Goal: Information Seeking & Learning: Learn about a topic

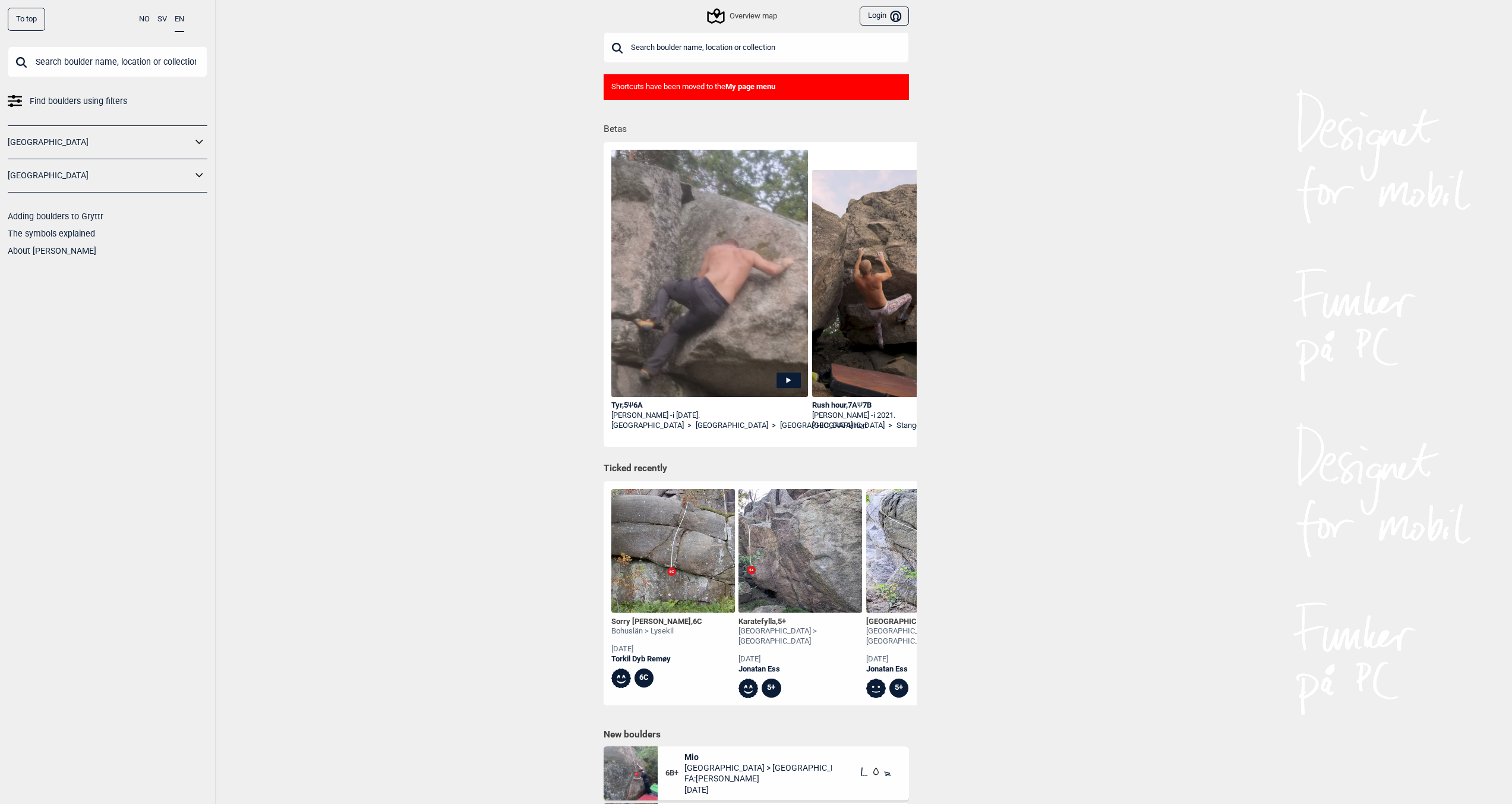
click at [668, 44] on input "text" at bounding box center [756, 47] width 306 height 31
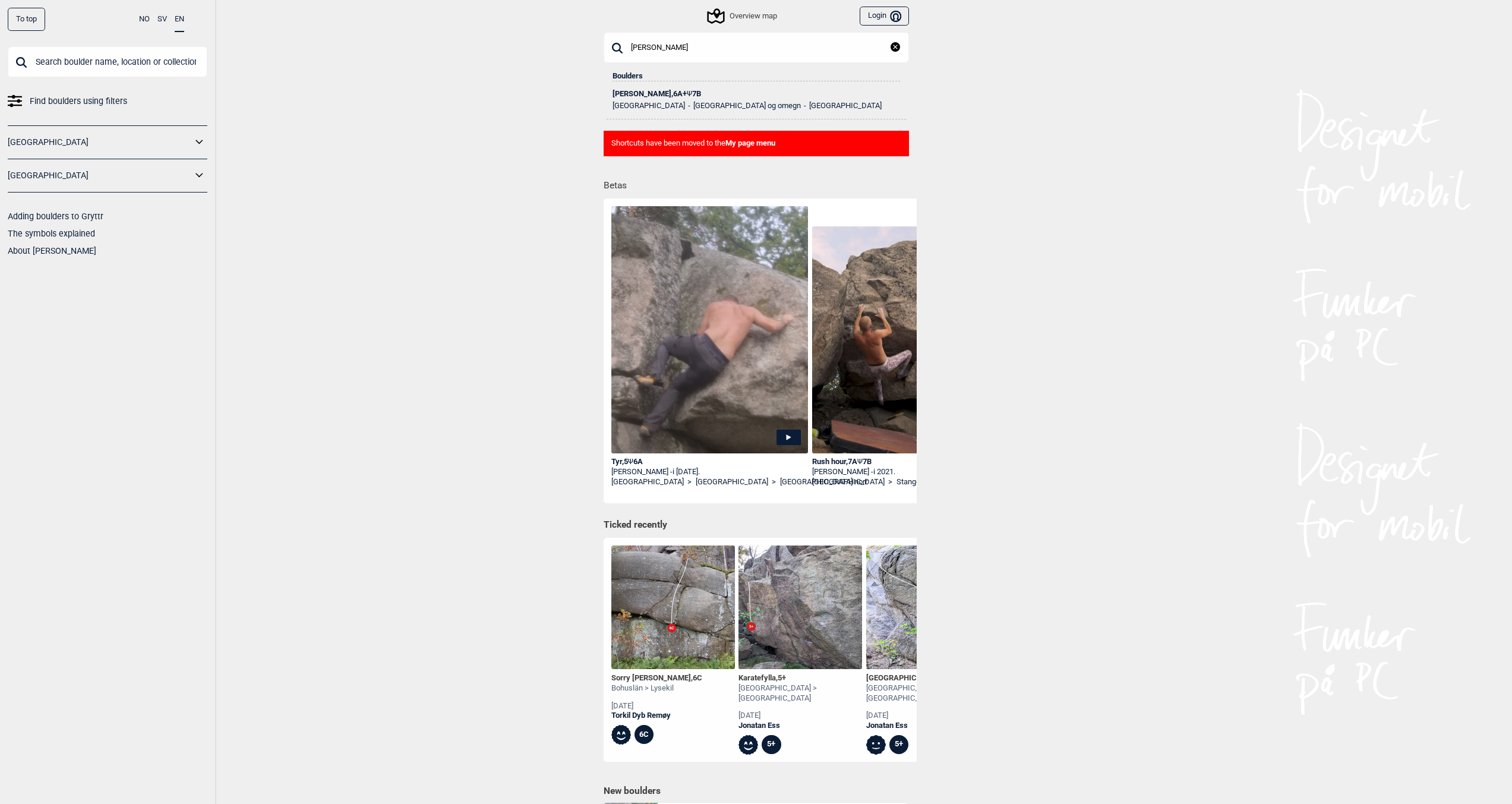
type input "[PERSON_NAME]"
click at [650, 96] on div "[PERSON_NAME] , 6A+ Ψ 7B" at bounding box center [756, 94] width 287 height 8
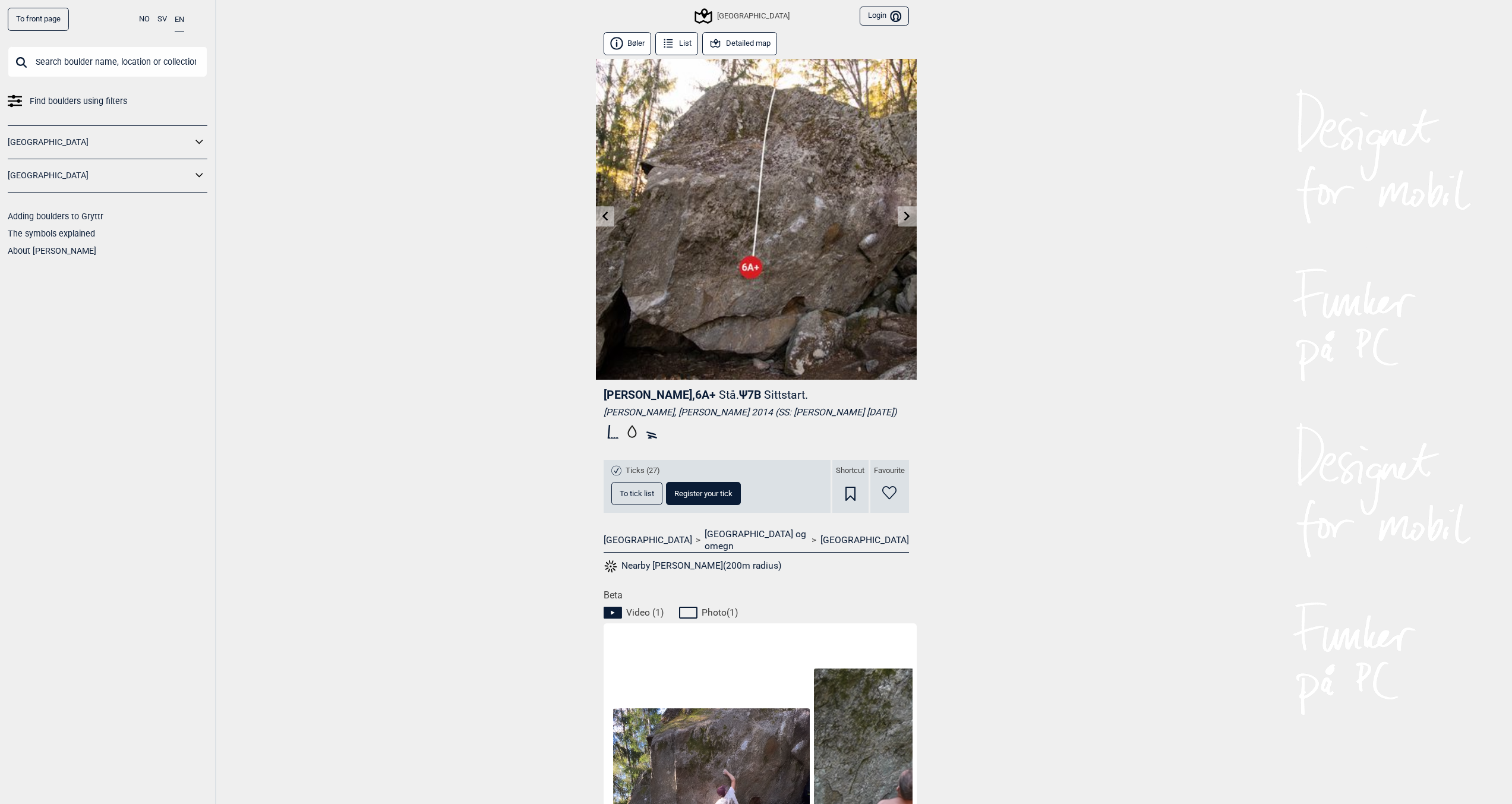
click at [742, 44] on button "Detailed map" at bounding box center [739, 44] width 75 height 23
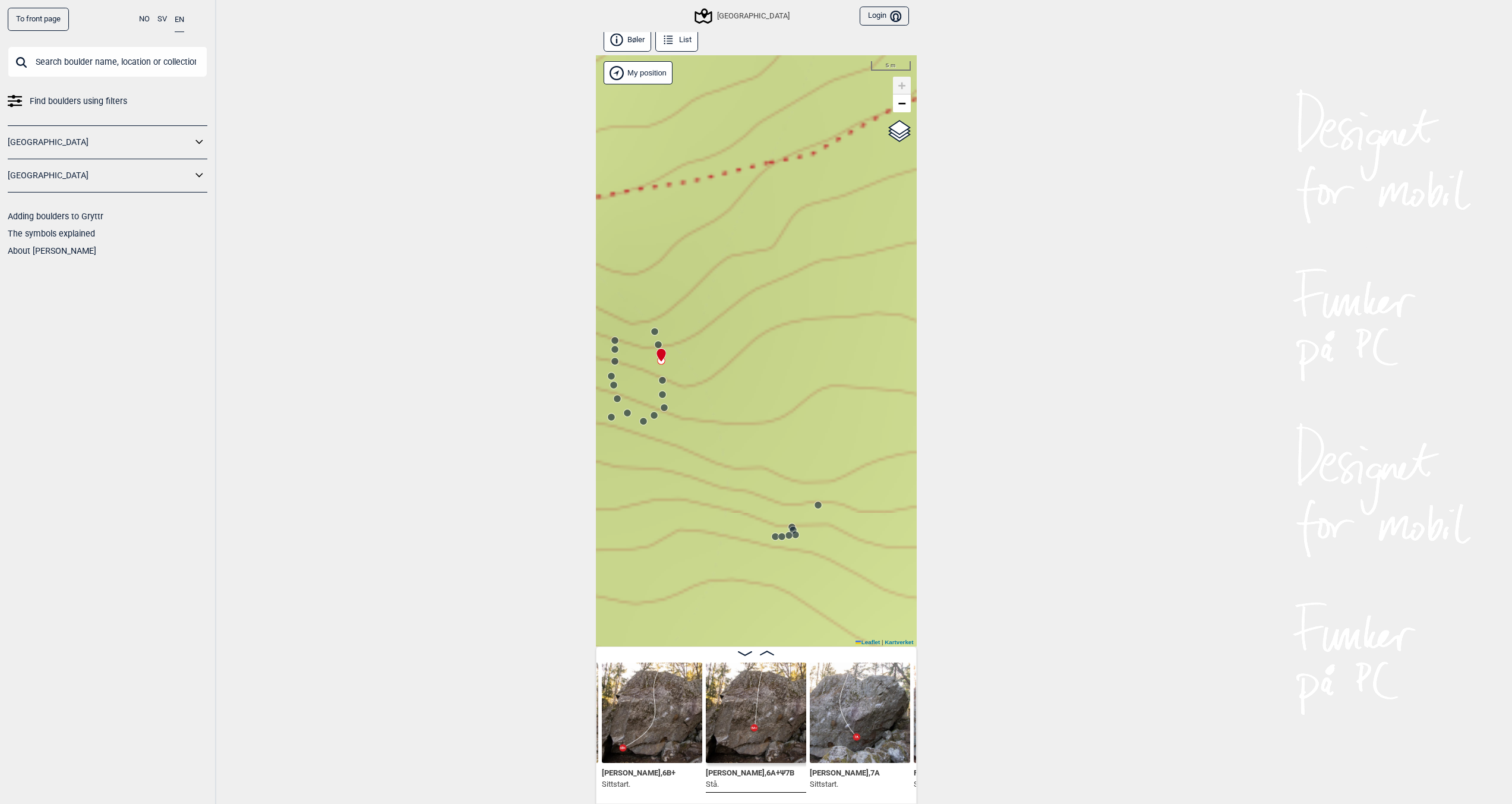
scroll to position [7, 0]
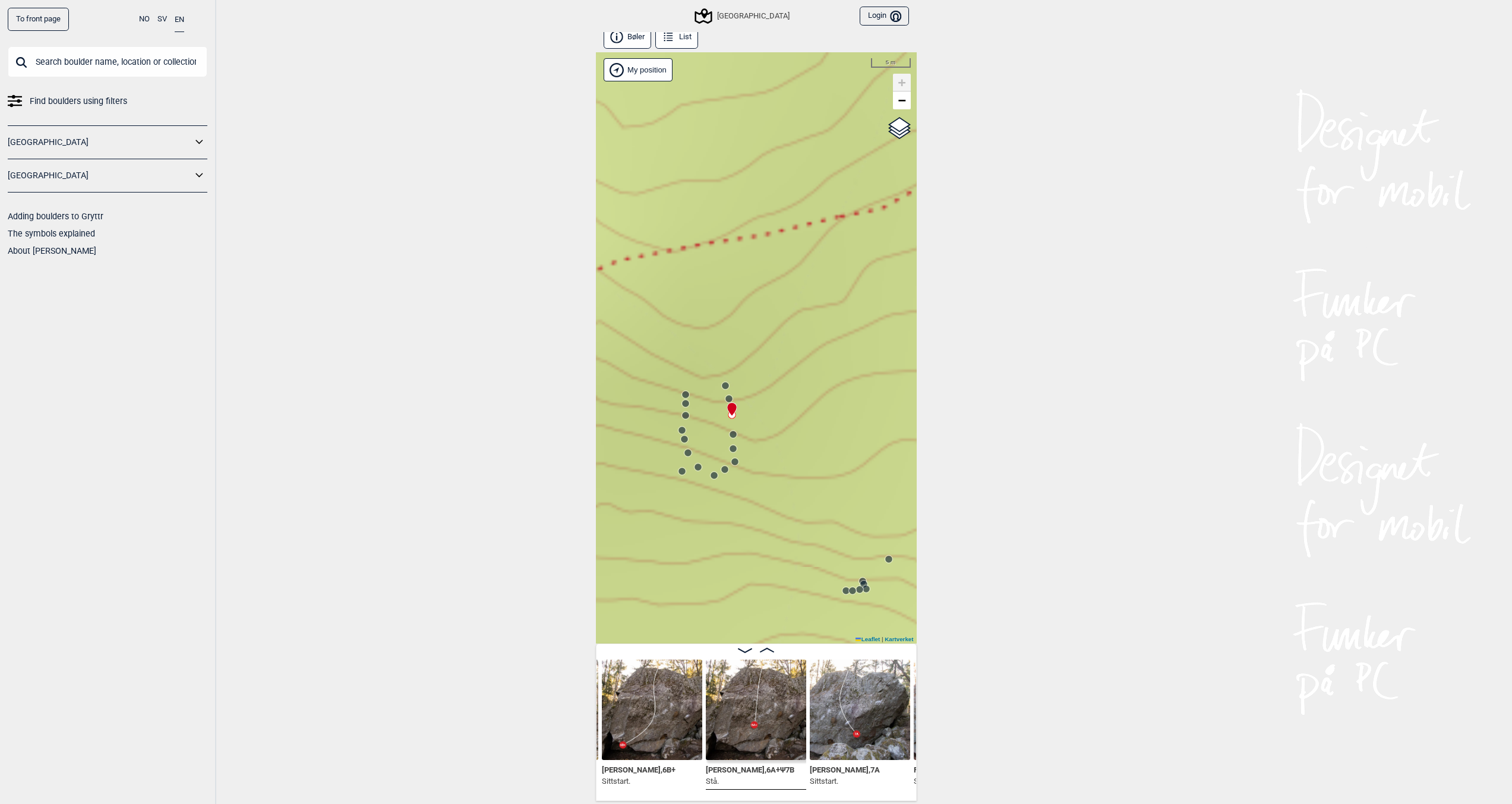
drag, startPoint x: 714, startPoint y: 390, endPoint x: 804, endPoint y: 462, distance: 115.3
click at [742, 412] on circle at bounding box center [745, 414] width 7 height 7
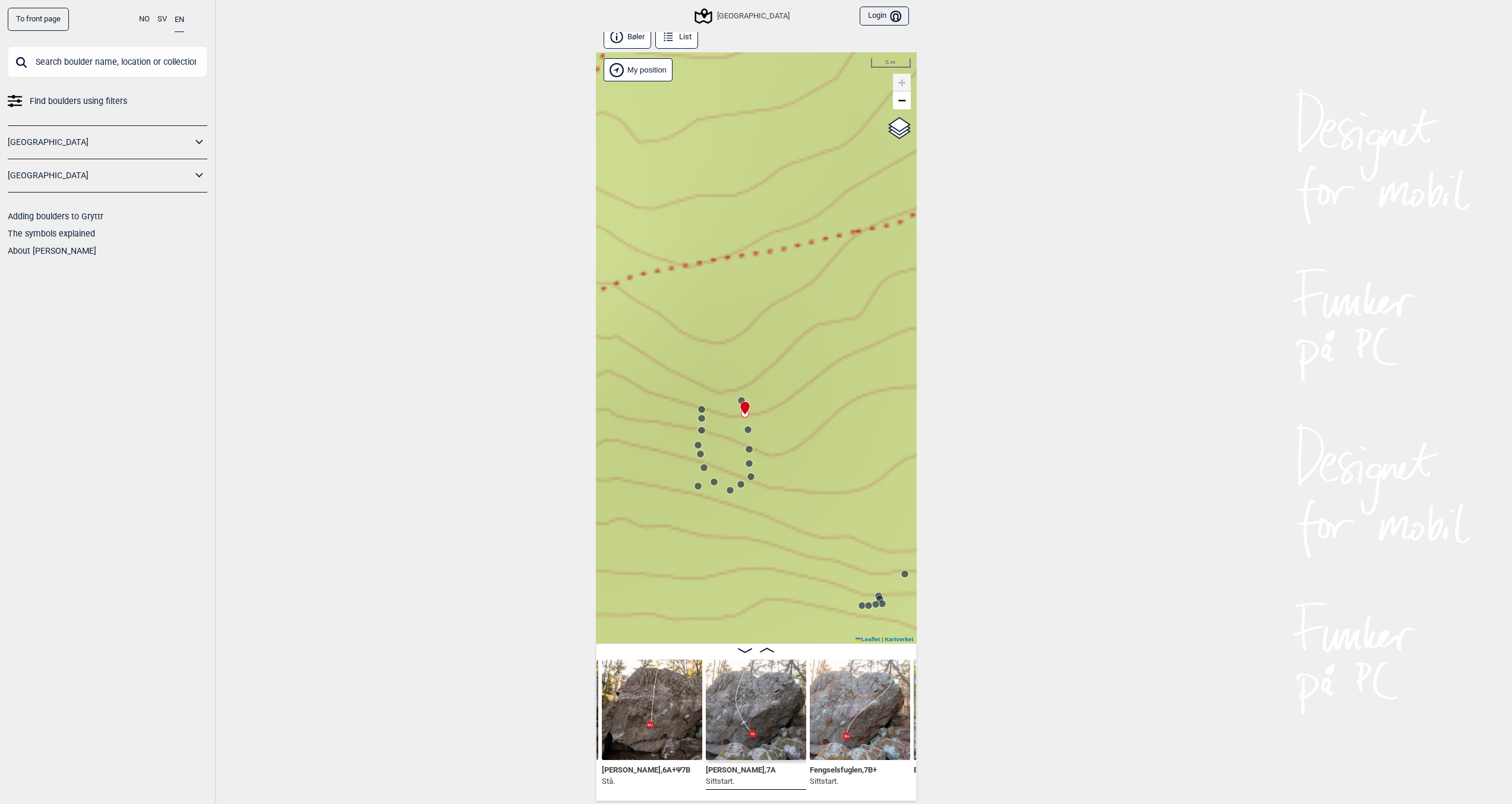
click at [742, 400] on div at bounding box center [742, 402] width 9 height 9
click at [740, 399] on div at bounding box center [742, 402] width 9 height 9
click at [750, 461] on circle at bounding box center [749, 463] width 7 height 7
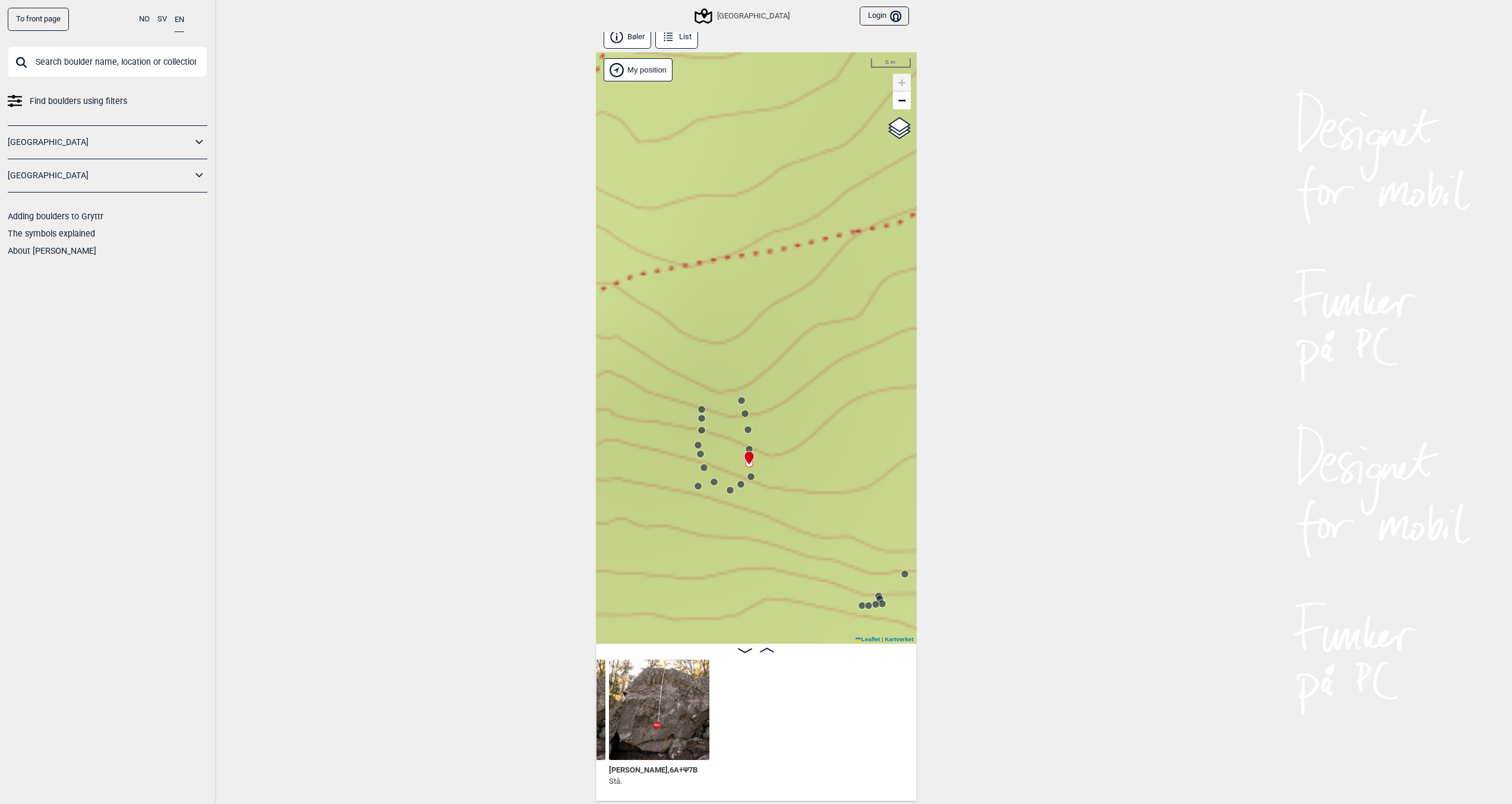
scroll to position [0, 15760]
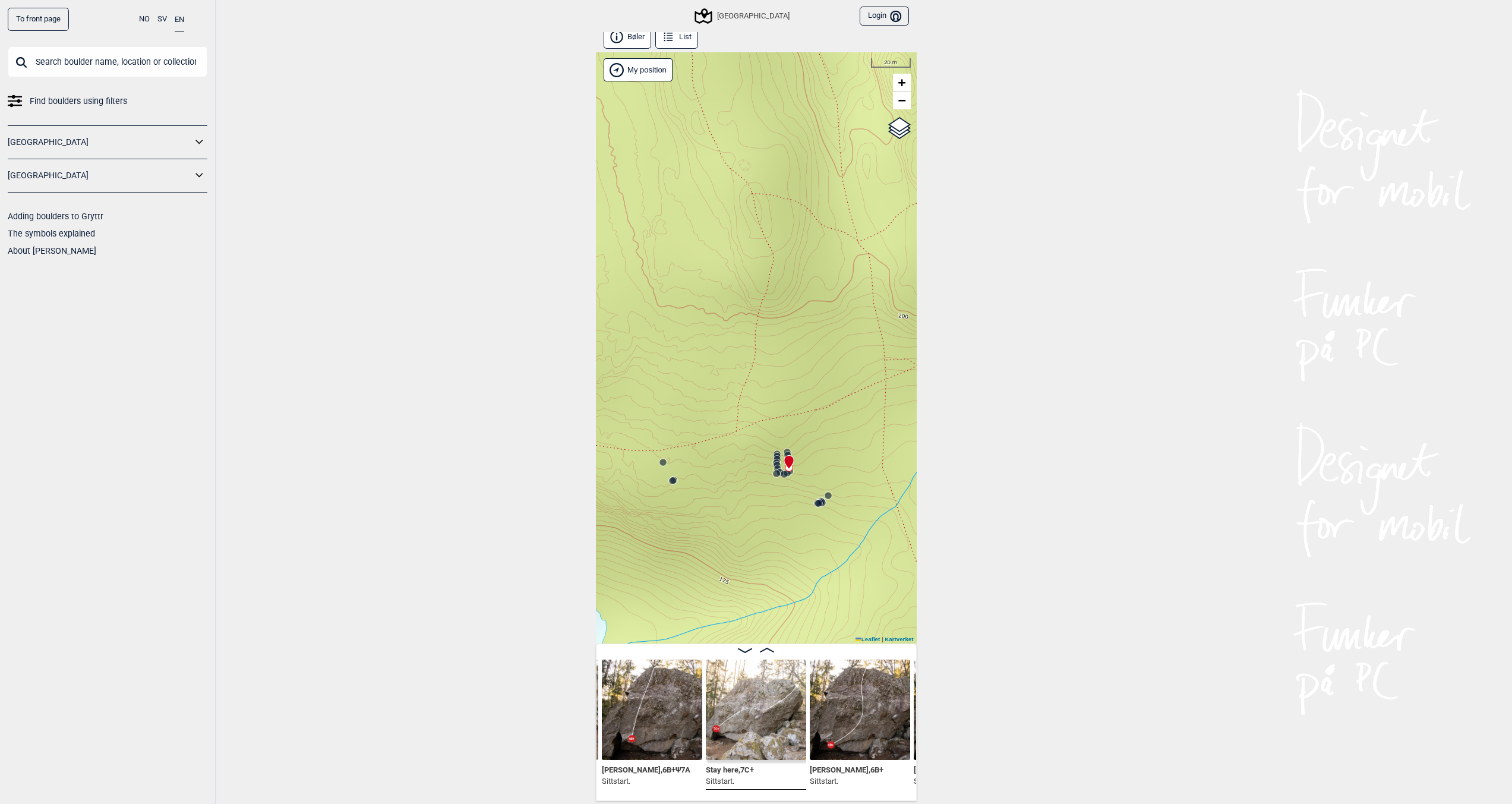
click at [688, 43] on button "List" at bounding box center [677, 37] width 43 height 23
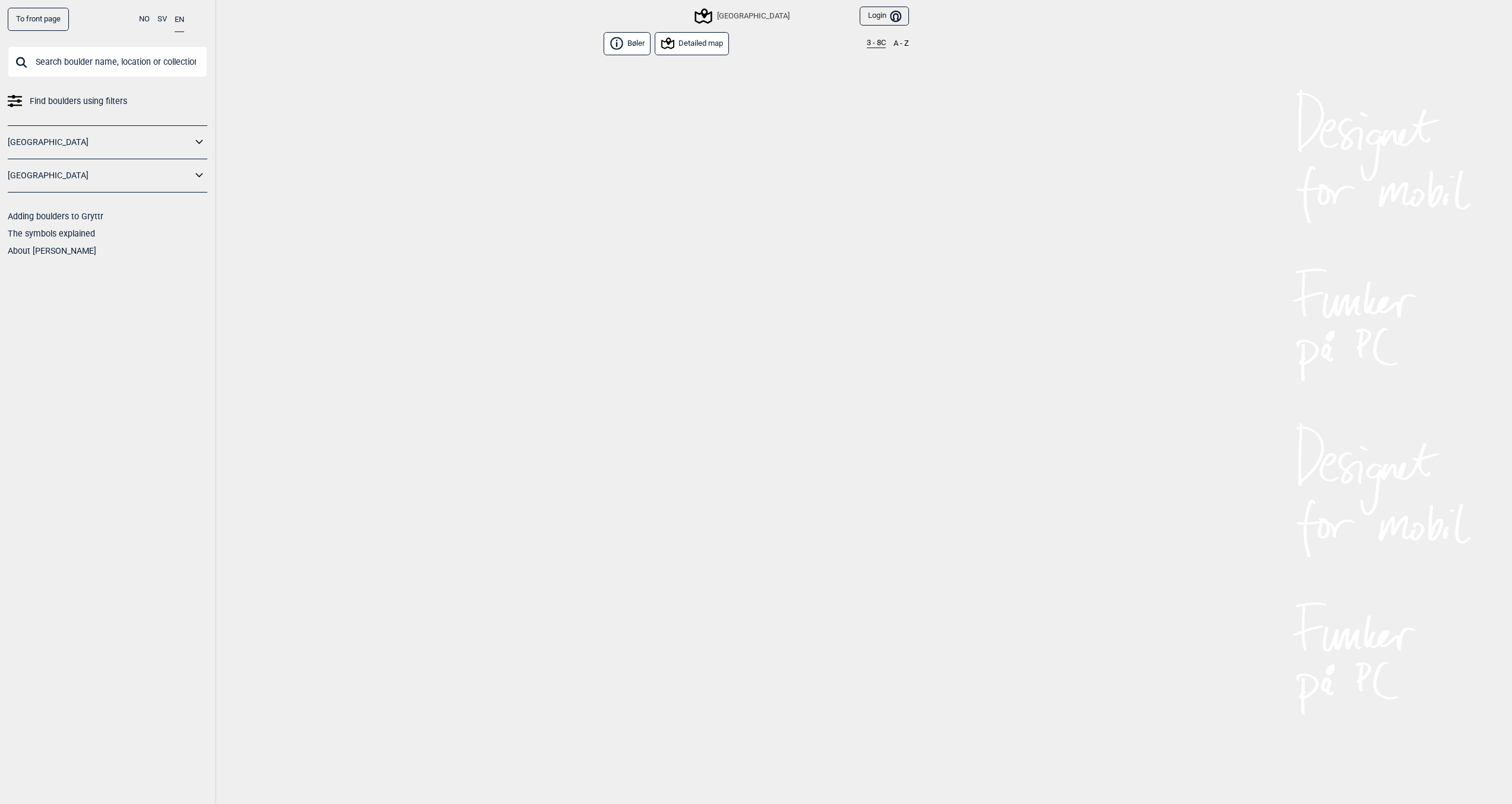
scroll to position [17361, 0]
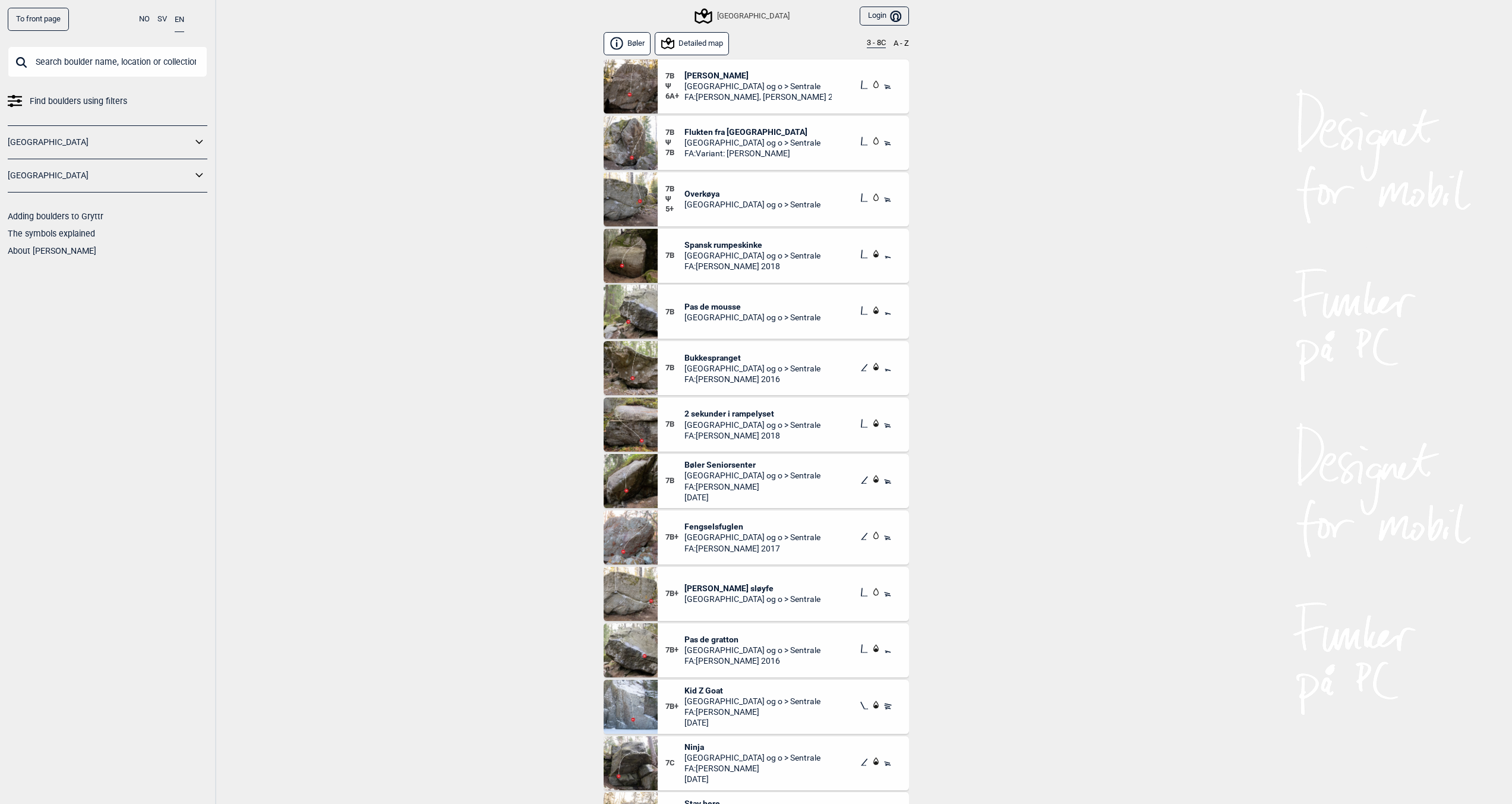
click at [721, 131] on span "Flukten fra [GEOGRAPHIC_DATA]" at bounding box center [752, 132] width 136 height 11
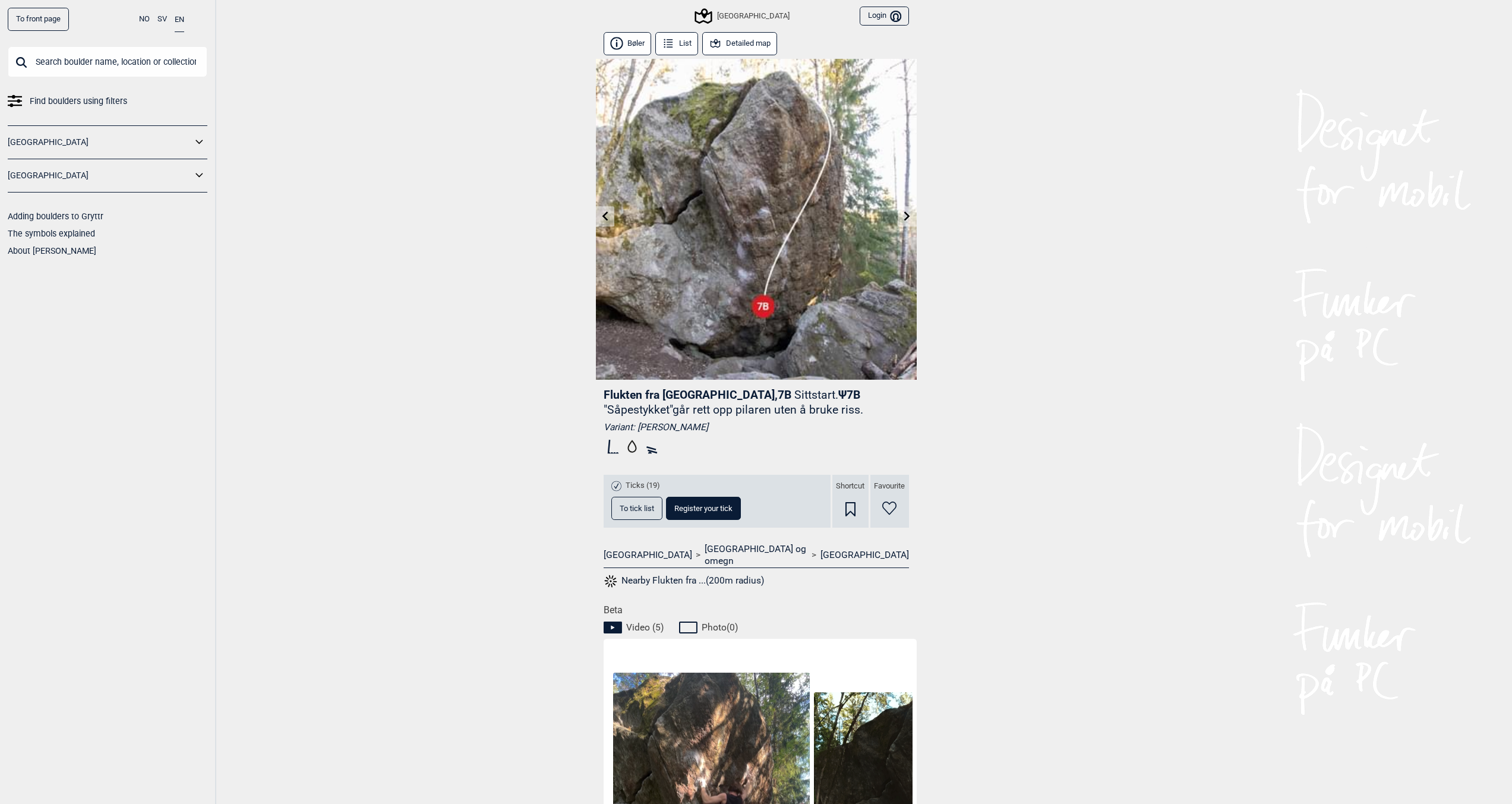
click at [912, 211] on link at bounding box center [906, 216] width 18 height 20
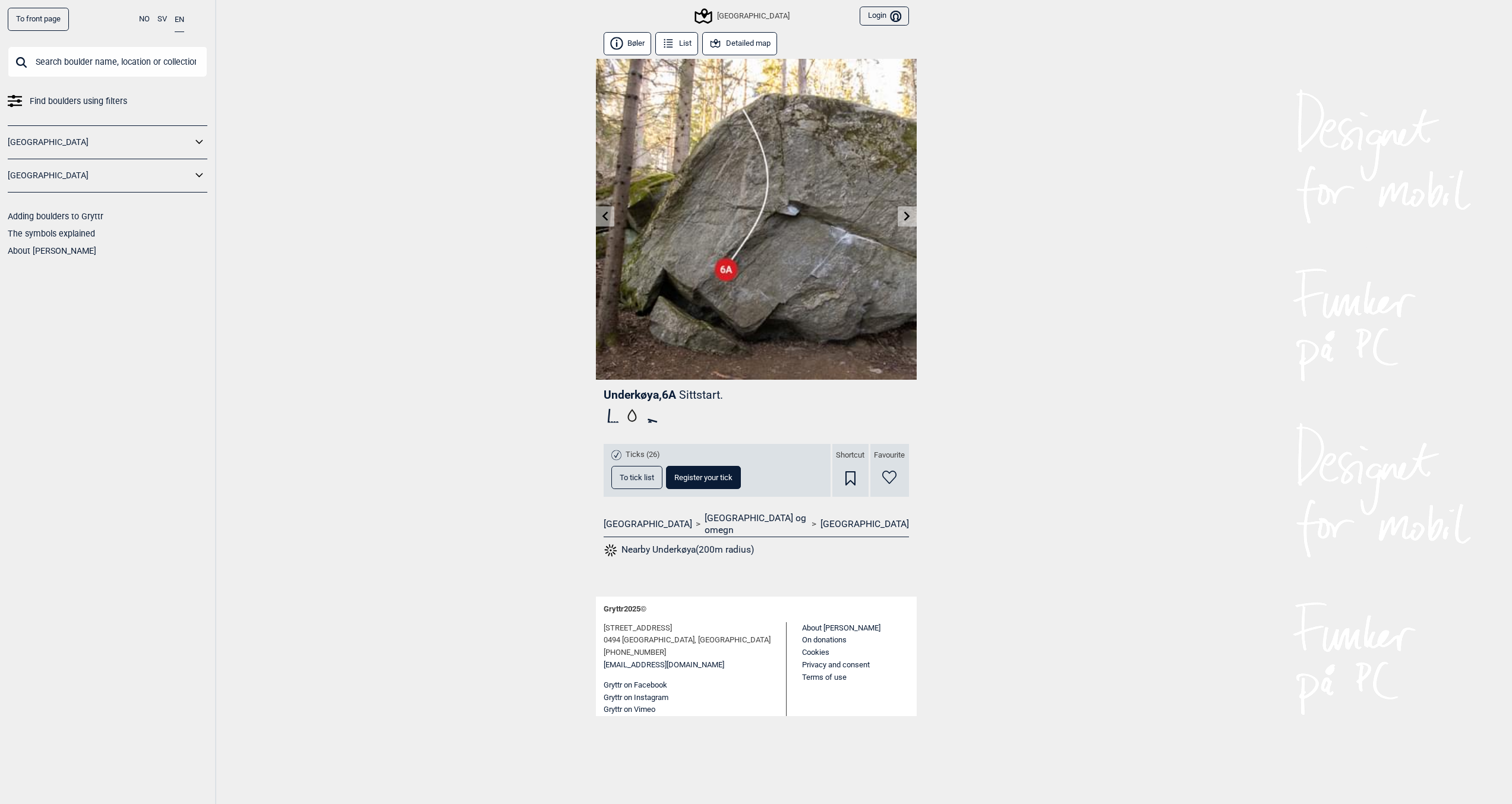
click at [909, 216] on icon at bounding box center [906, 216] width 9 height 9
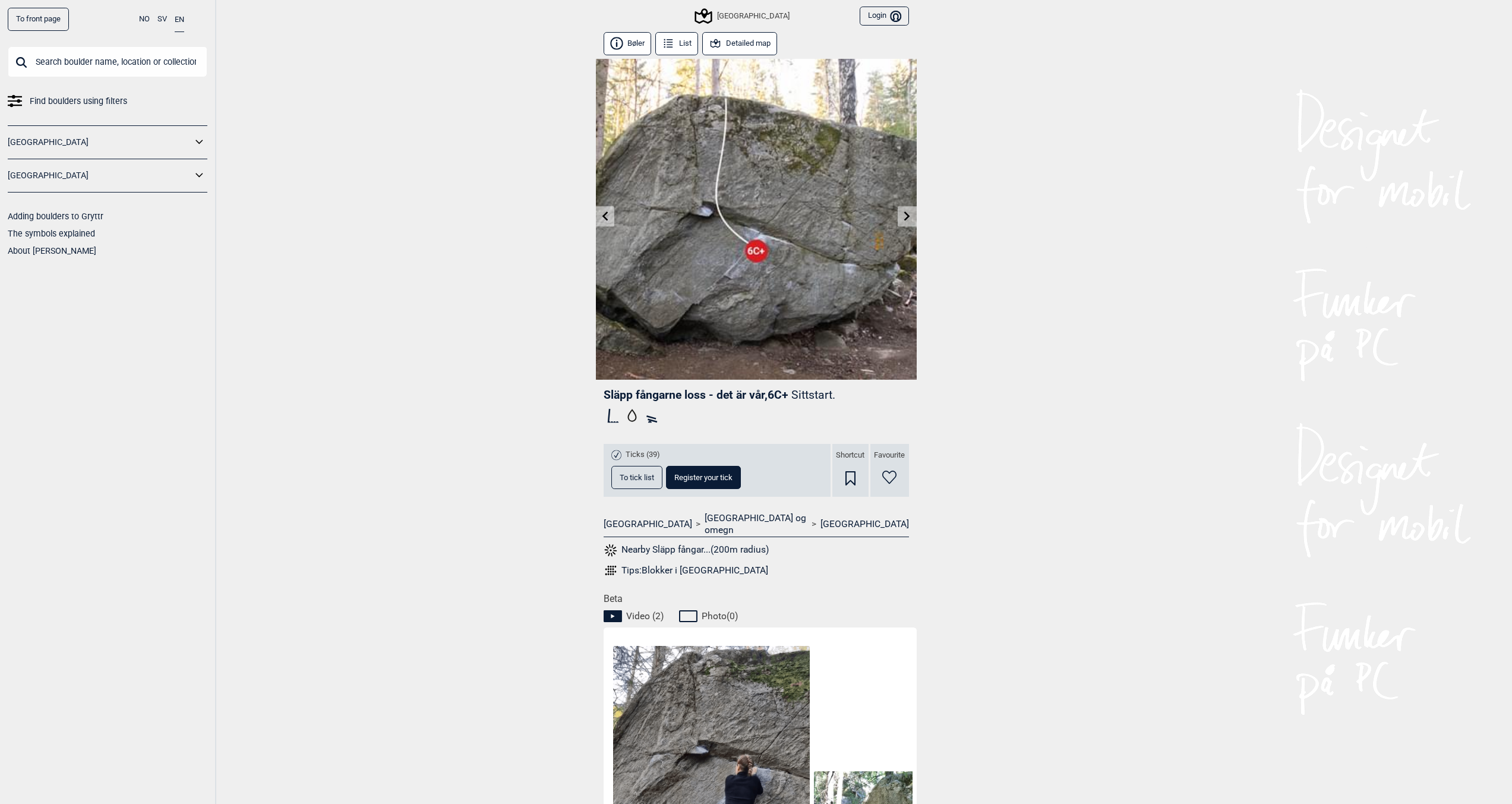
click at [909, 218] on icon at bounding box center [906, 216] width 9 height 9
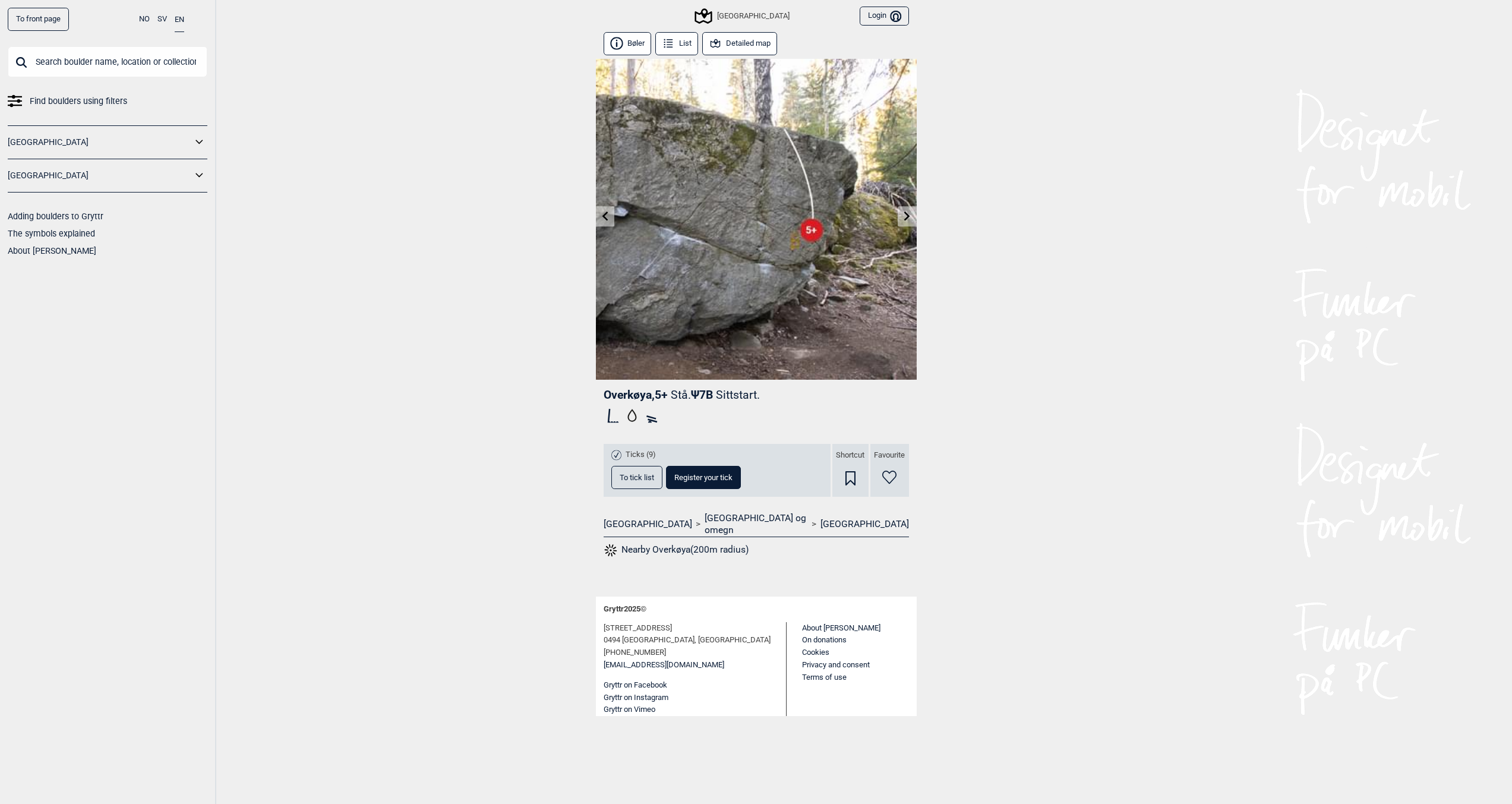
click at [908, 218] on icon at bounding box center [906, 216] width 9 height 9
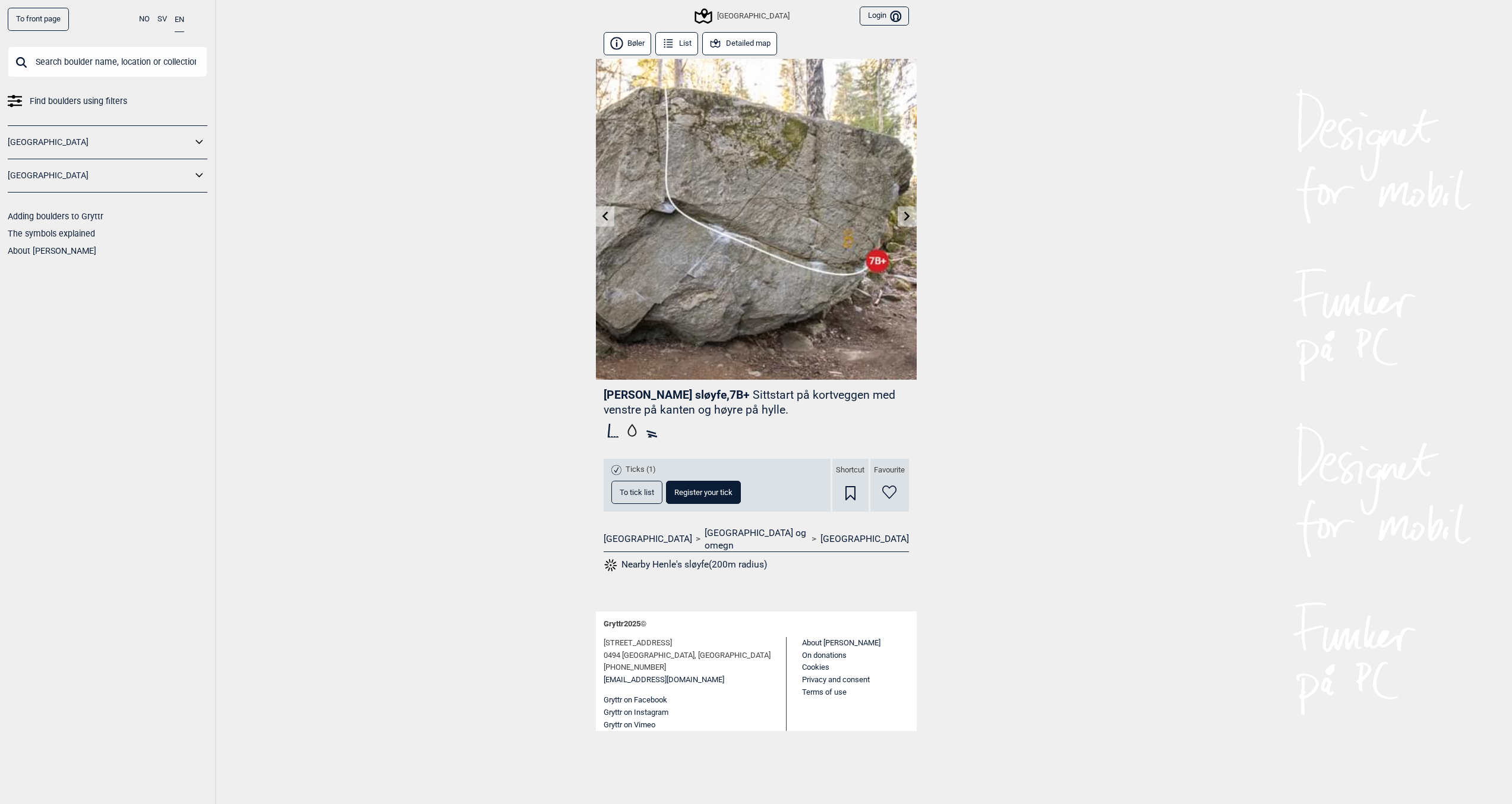
click at [616, 223] on img at bounding box center [756, 219] width 321 height 321
click at [603, 220] on icon at bounding box center [604, 216] width 9 height 9
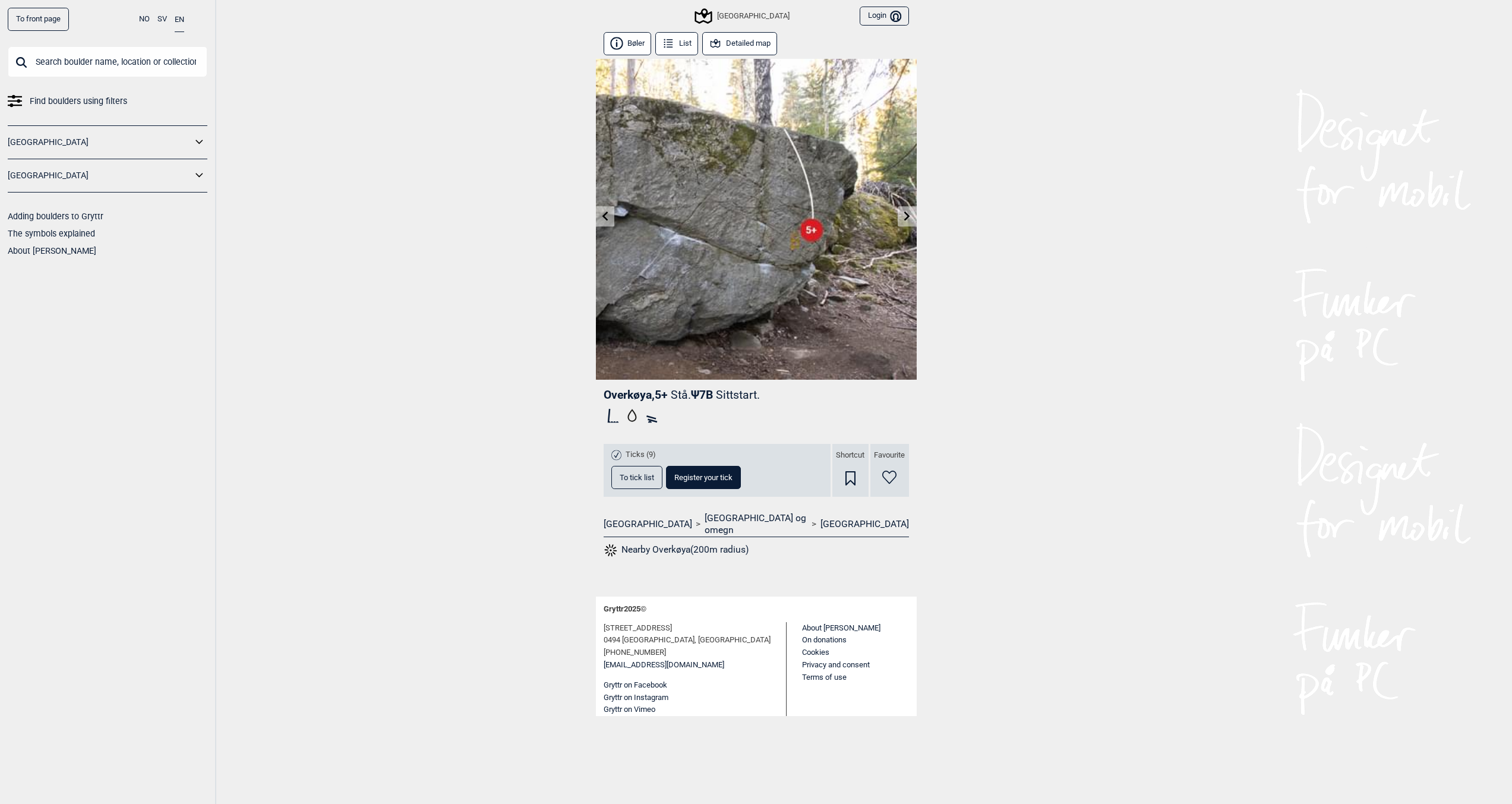
click at [912, 219] on link at bounding box center [906, 216] width 18 height 20
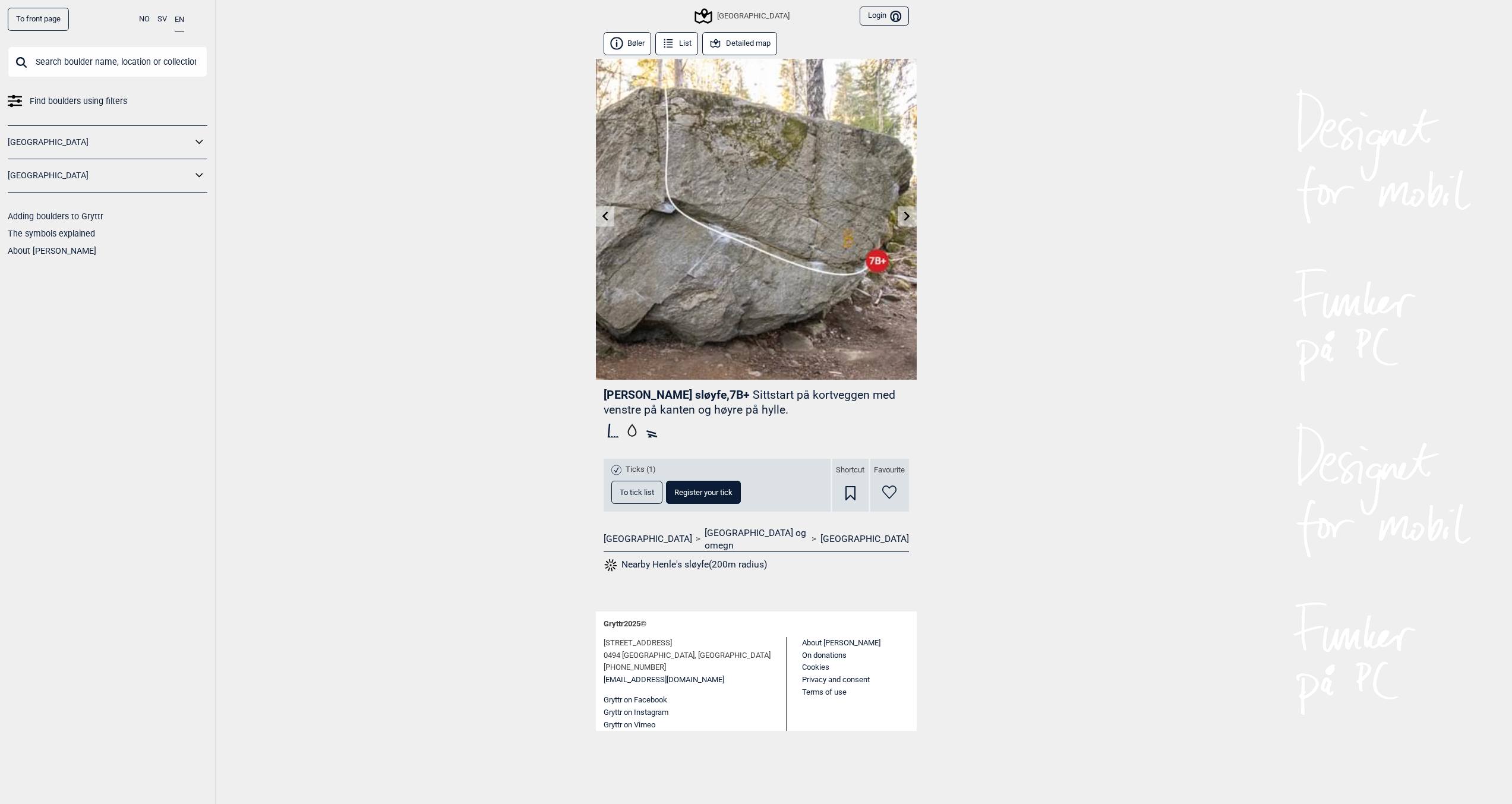
click at [912, 219] on link at bounding box center [906, 216] width 18 height 20
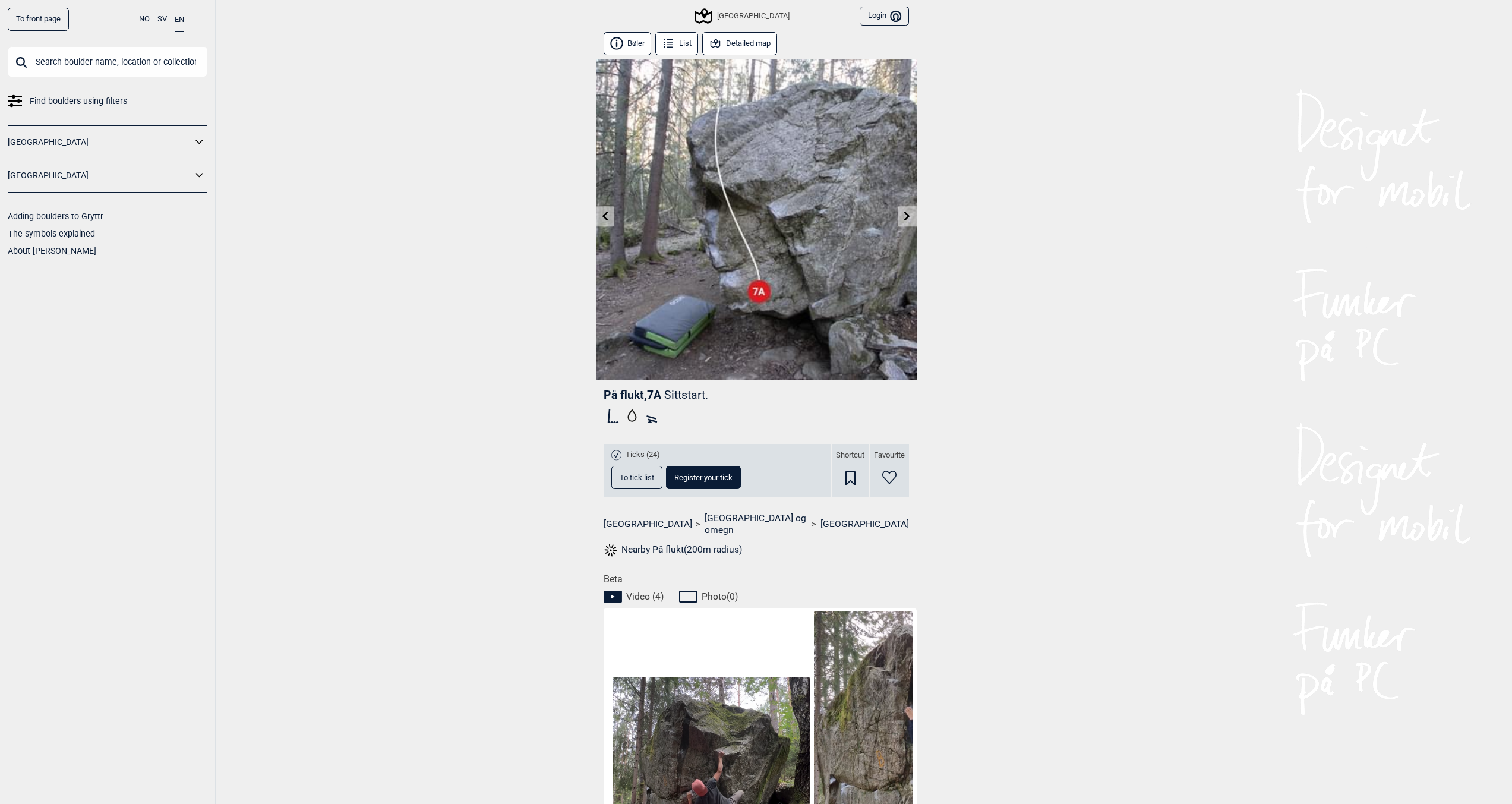
click at [912, 219] on link at bounding box center [906, 216] width 18 height 20
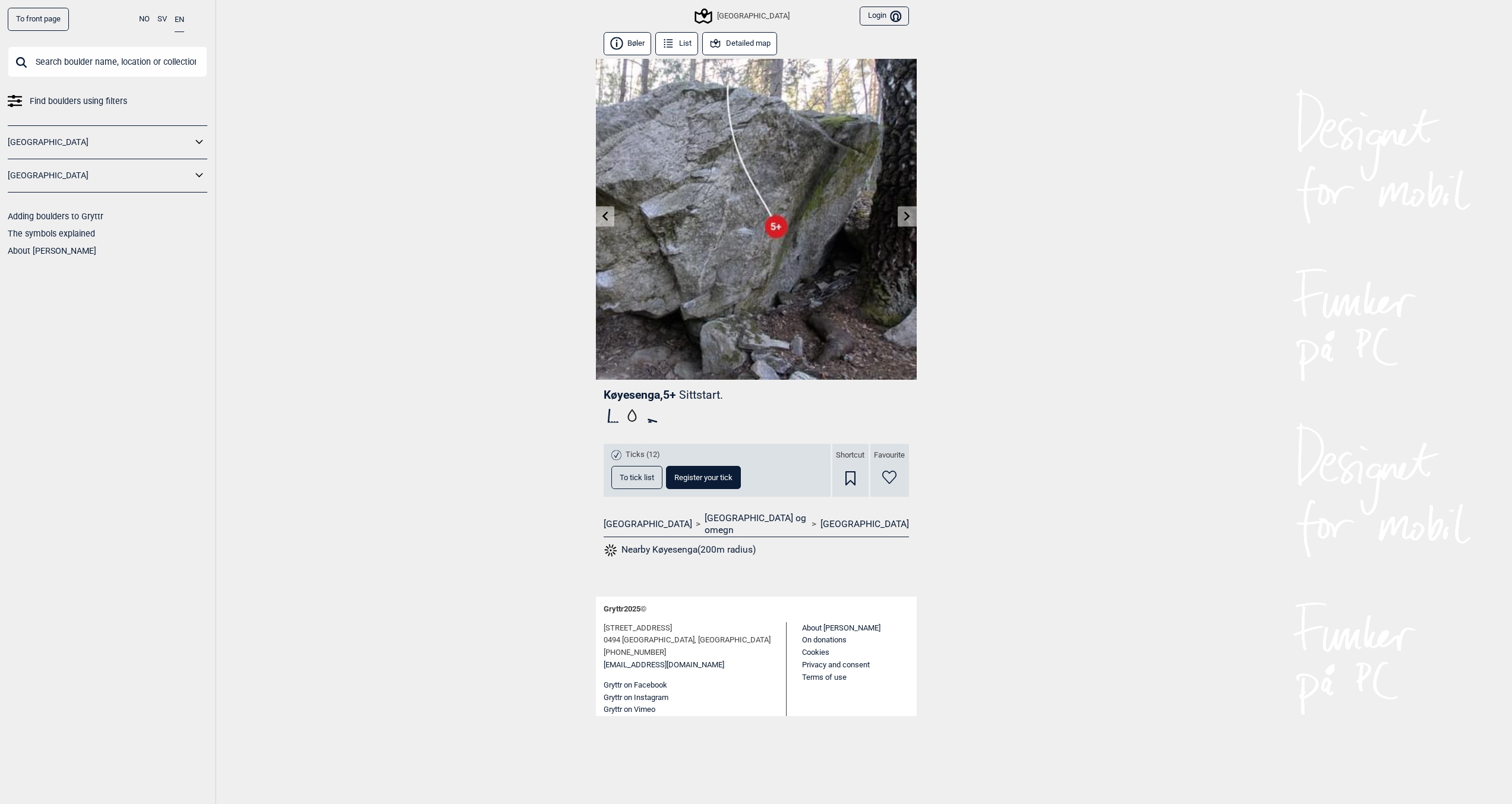
click at [912, 219] on link at bounding box center [906, 216] width 18 height 20
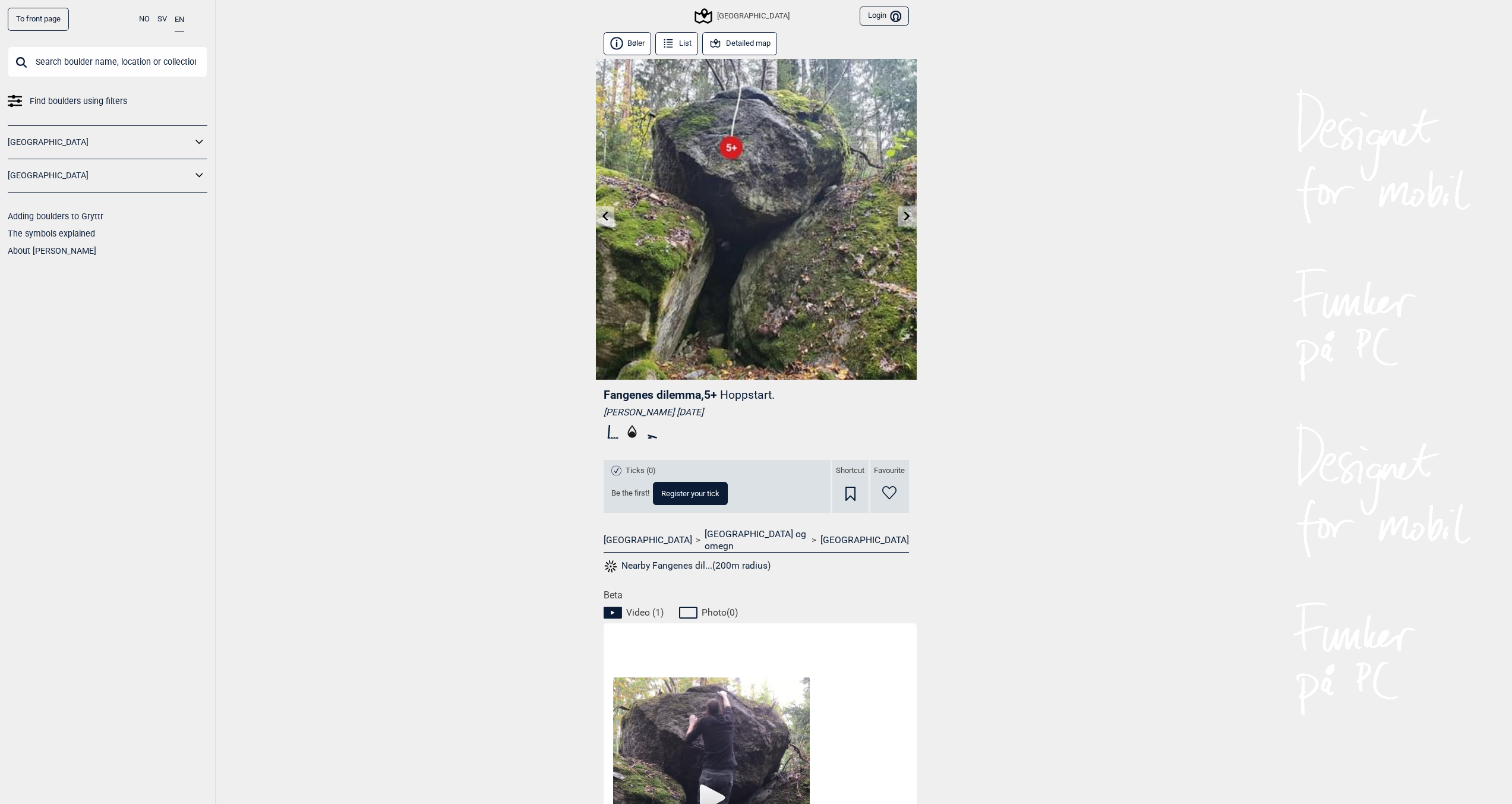
click at [610, 223] on link at bounding box center [605, 216] width 18 height 20
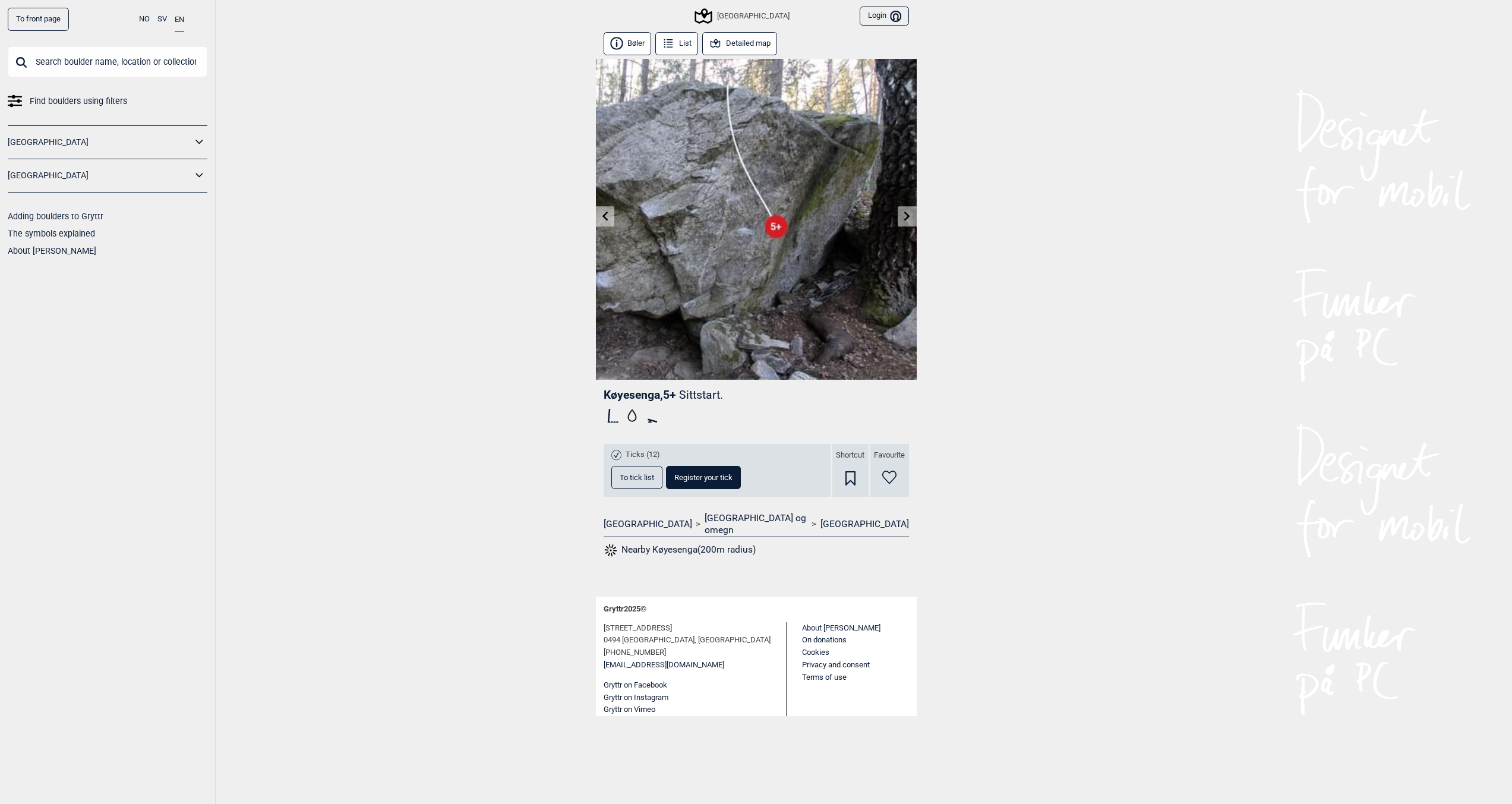
click at [609, 223] on link at bounding box center [605, 216] width 18 height 20
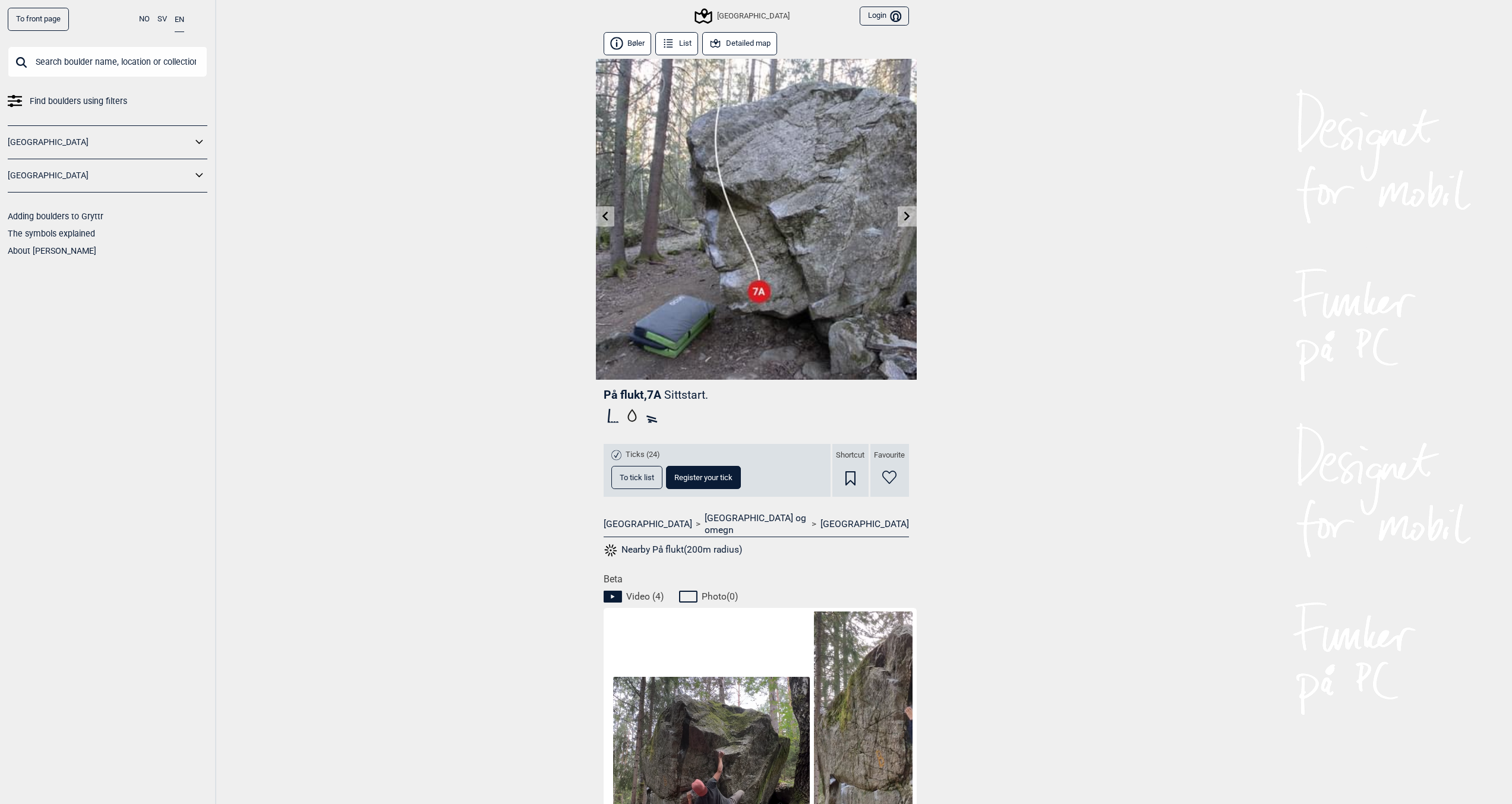
click at [607, 223] on link at bounding box center [605, 216] width 18 height 20
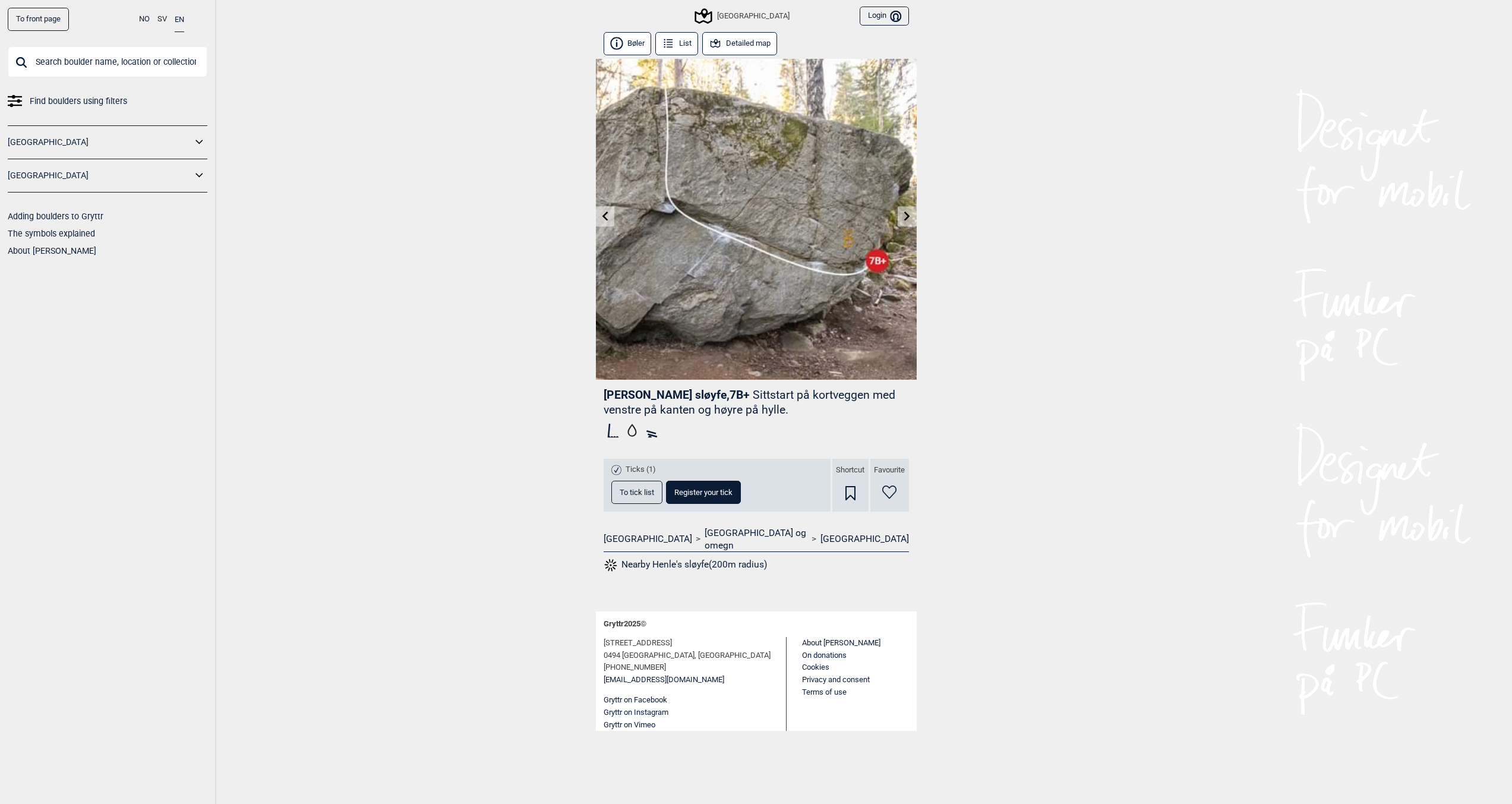
click at [607, 223] on link at bounding box center [605, 216] width 18 height 20
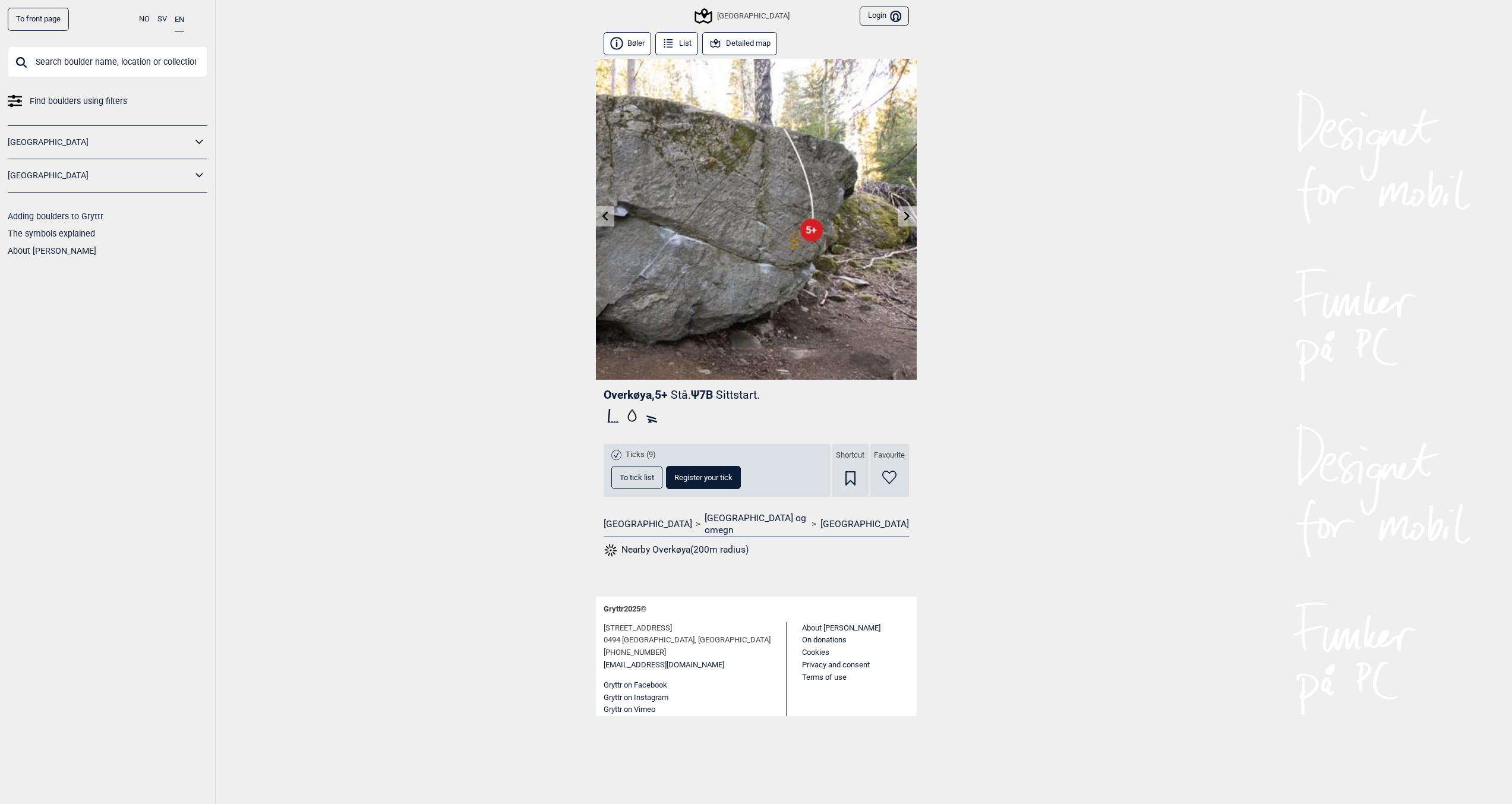
click at [607, 223] on link at bounding box center [605, 216] width 18 height 20
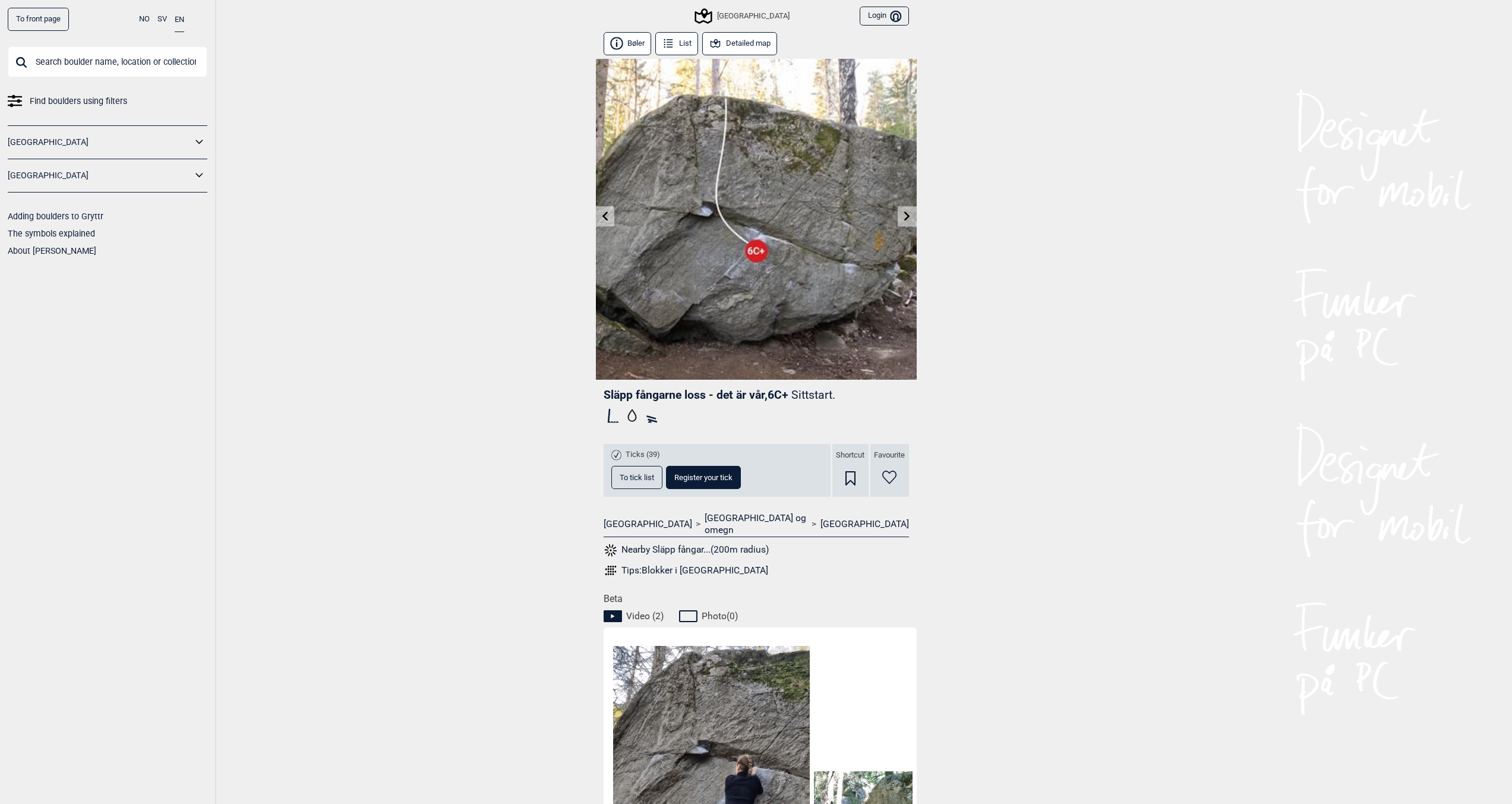
click at [607, 223] on link at bounding box center [605, 216] width 18 height 20
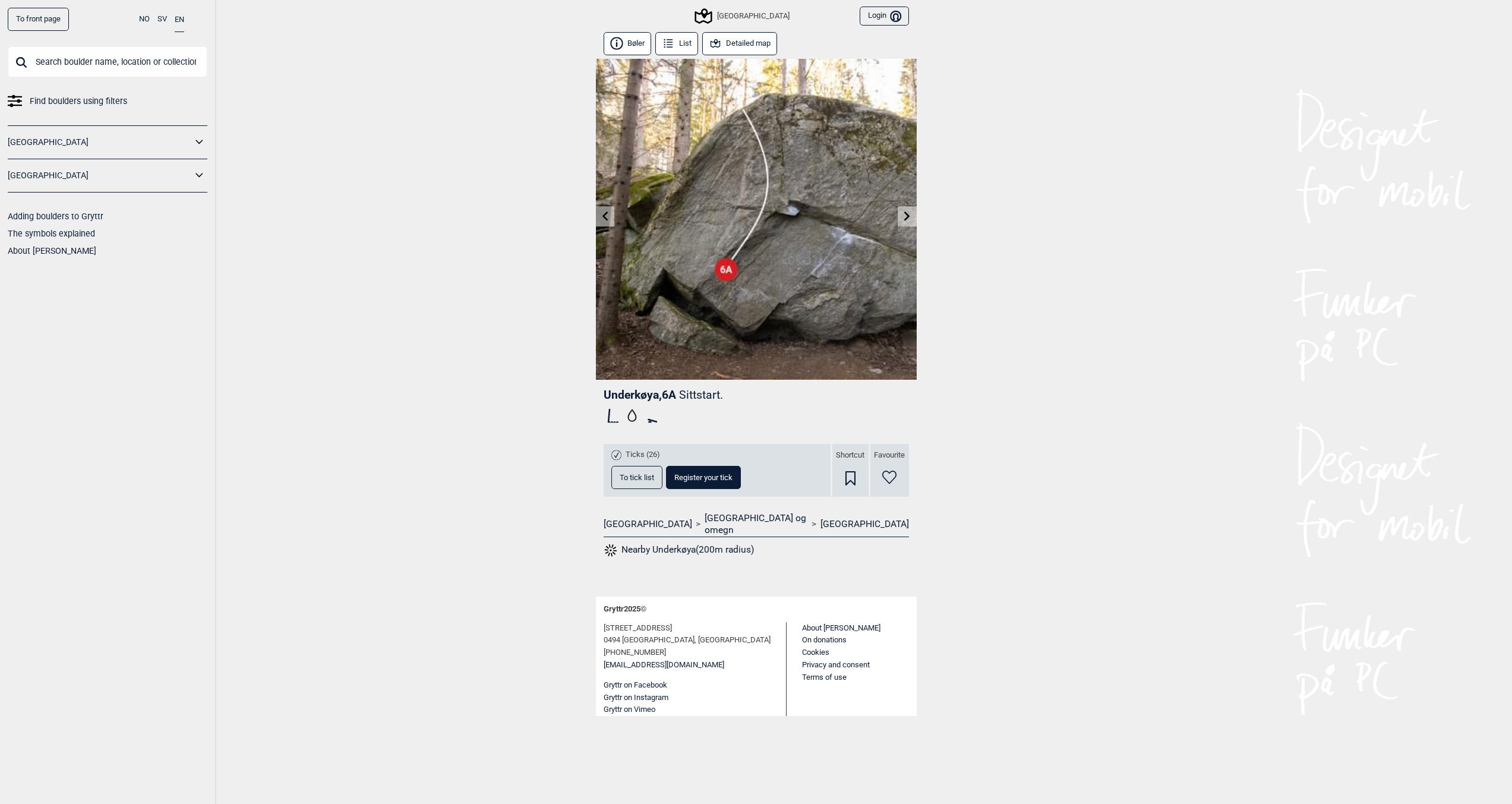
click at [607, 223] on link at bounding box center [605, 216] width 18 height 20
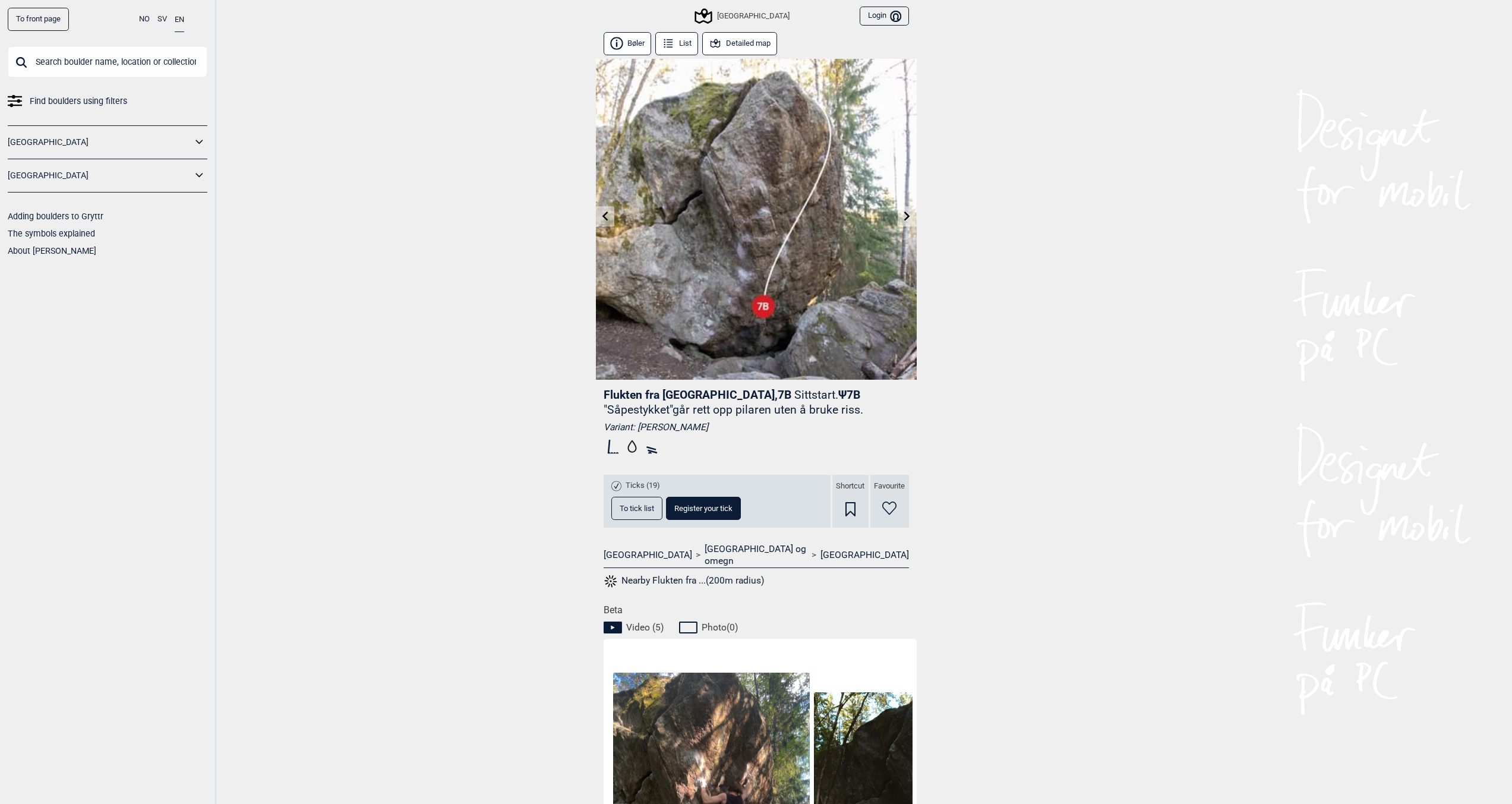
click at [607, 223] on link at bounding box center [605, 216] width 18 height 20
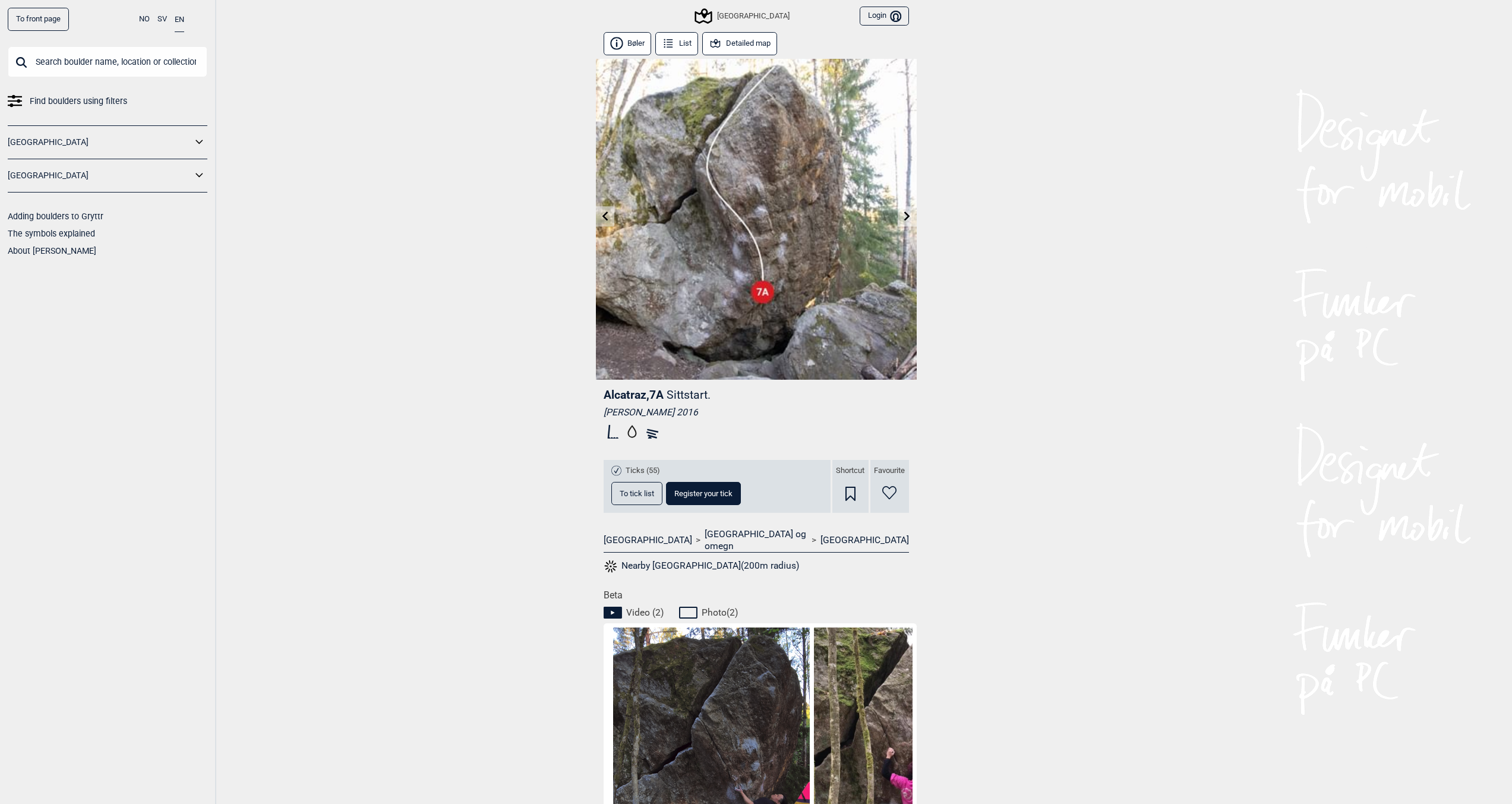
click at [606, 225] on link at bounding box center [605, 216] width 18 height 20
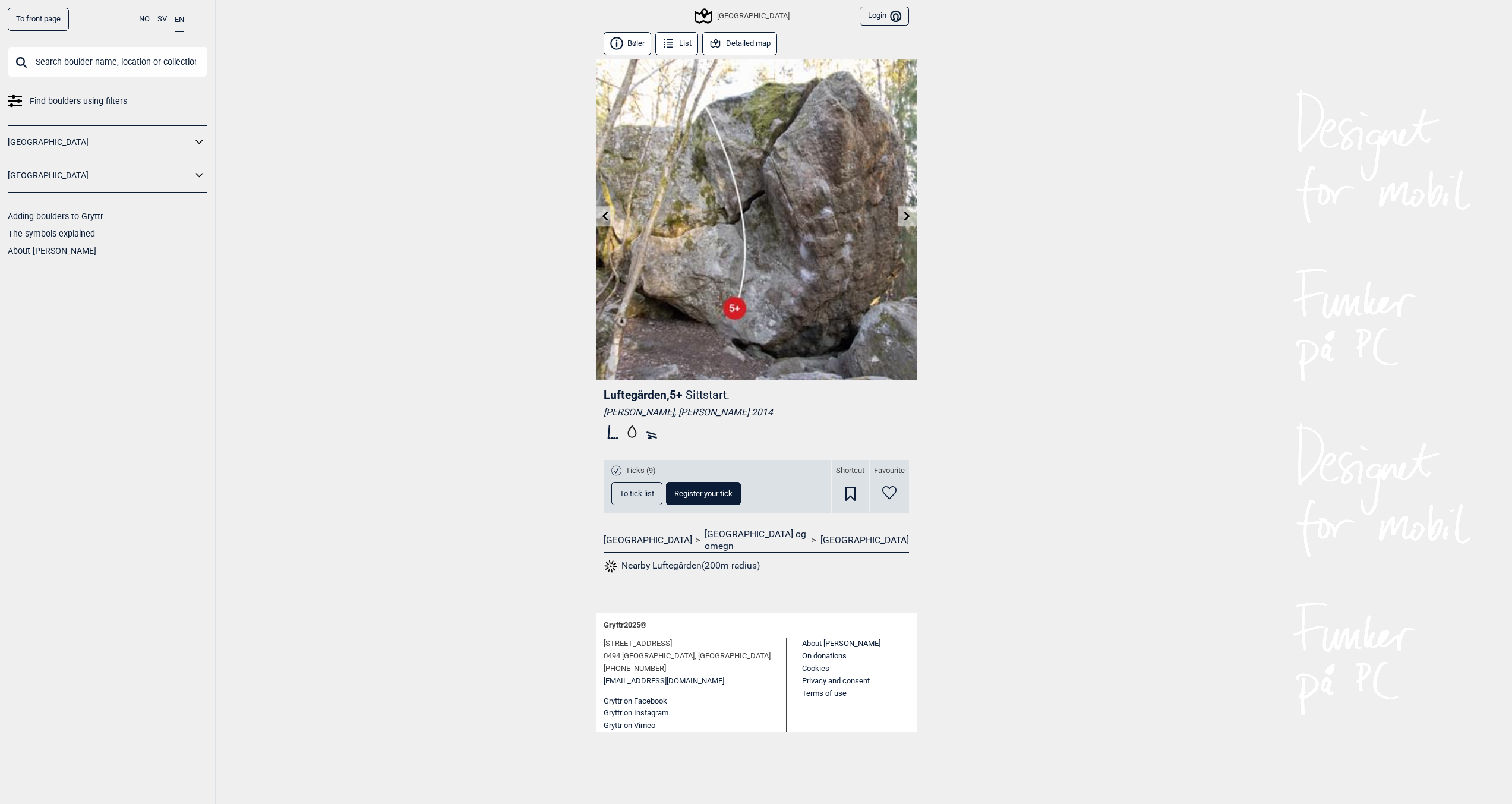
click at [600, 215] on icon at bounding box center [604, 216] width 9 height 9
click at [599, 213] on link at bounding box center [605, 216] width 18 height 20
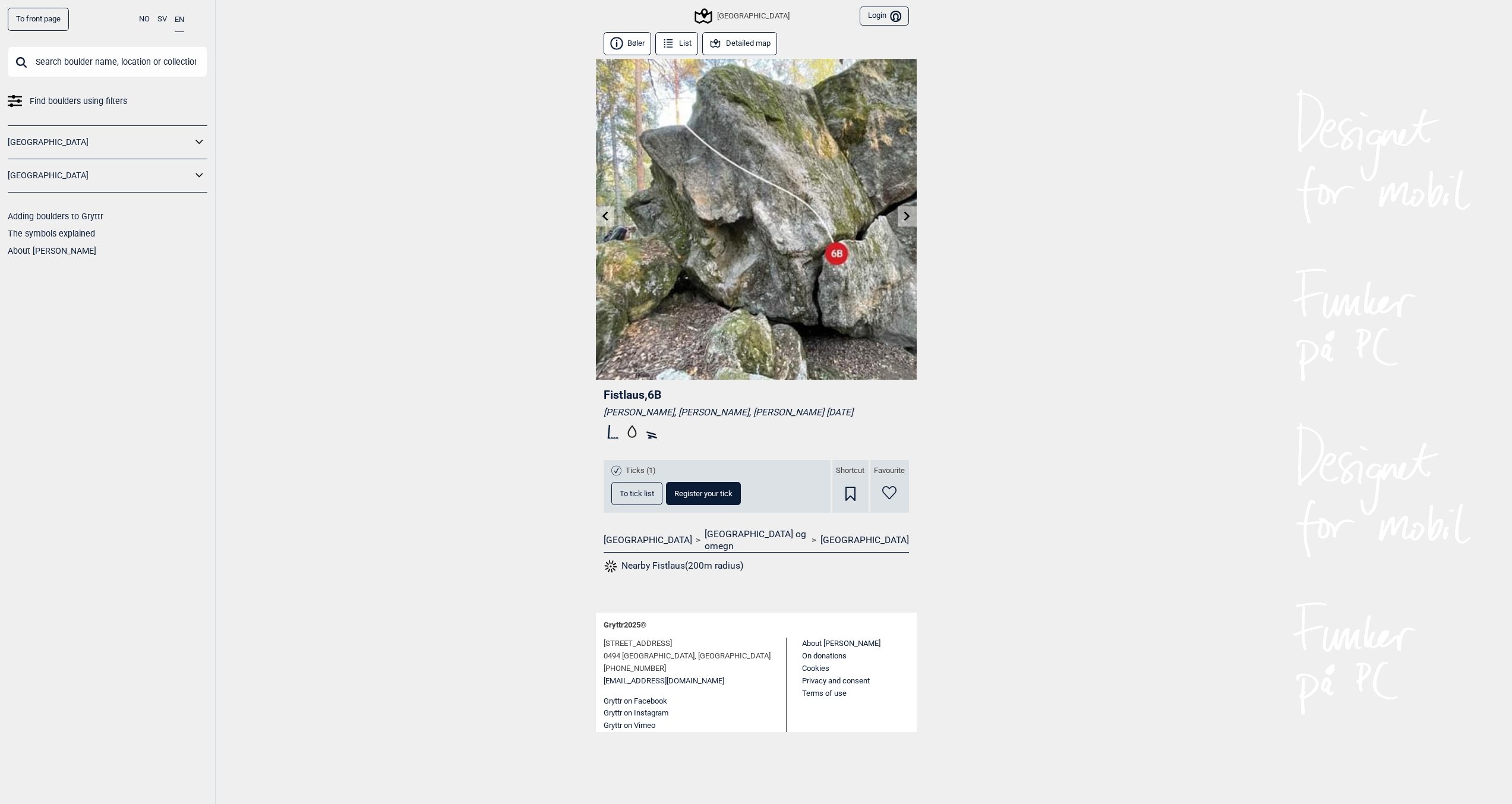
click at [607, 212] on icon at bounding box center [604, 216] width 9 height 9
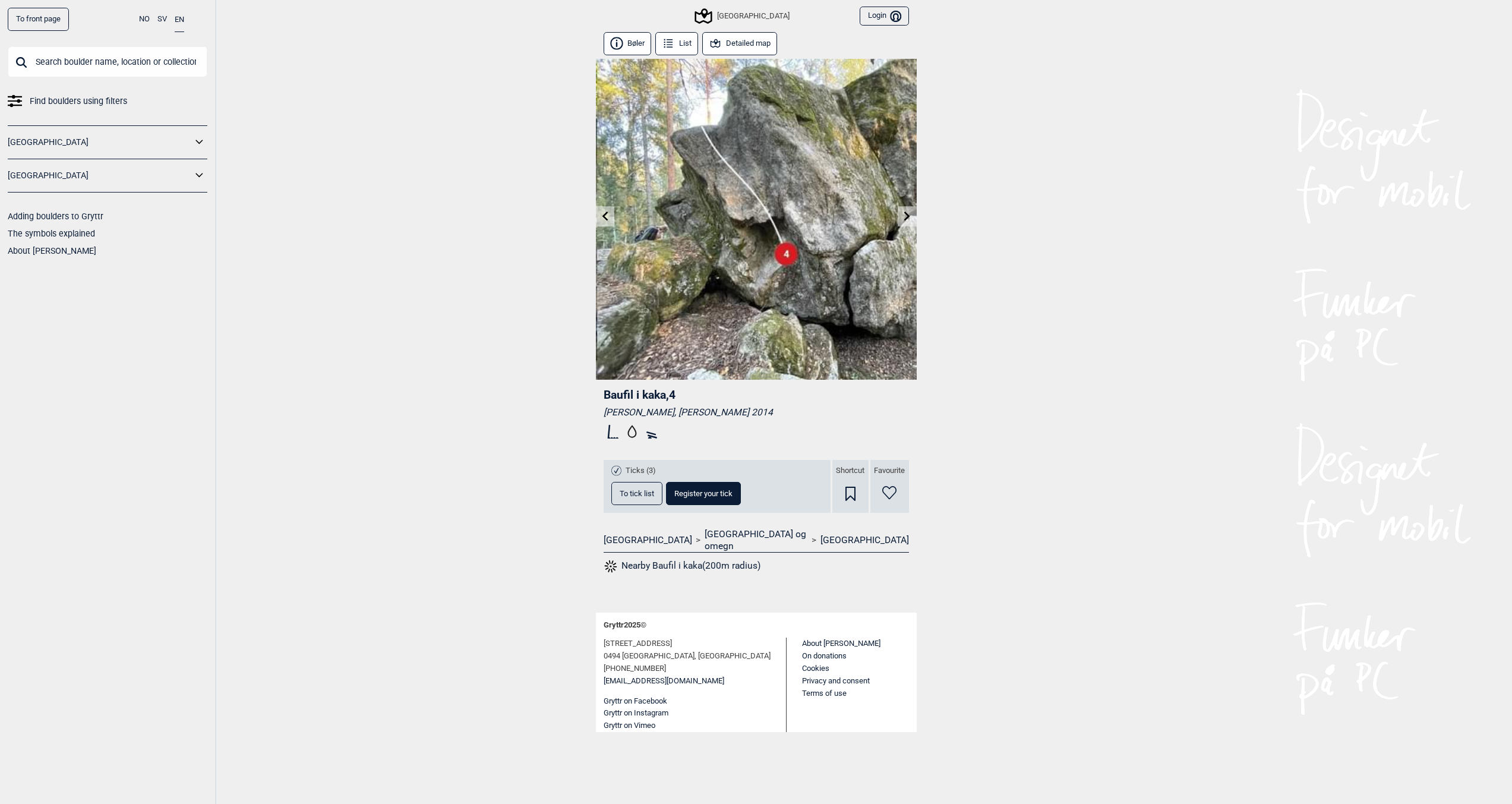
click at [902, 216] on icon at bounding box center [906, 216] width 9 height 9
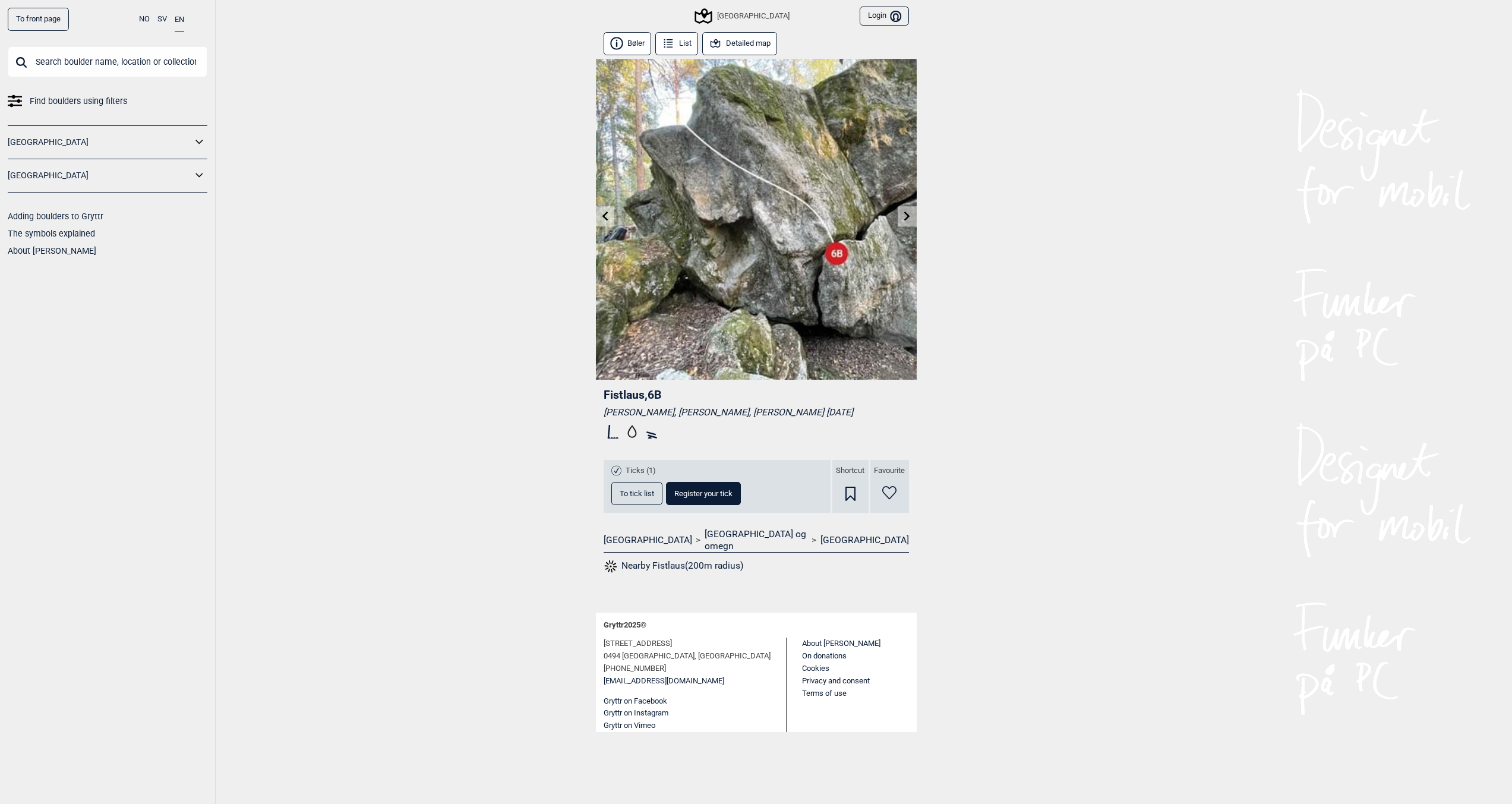
click at [902, 216] on icon at bounding box center [906, 216] width 9 height 9
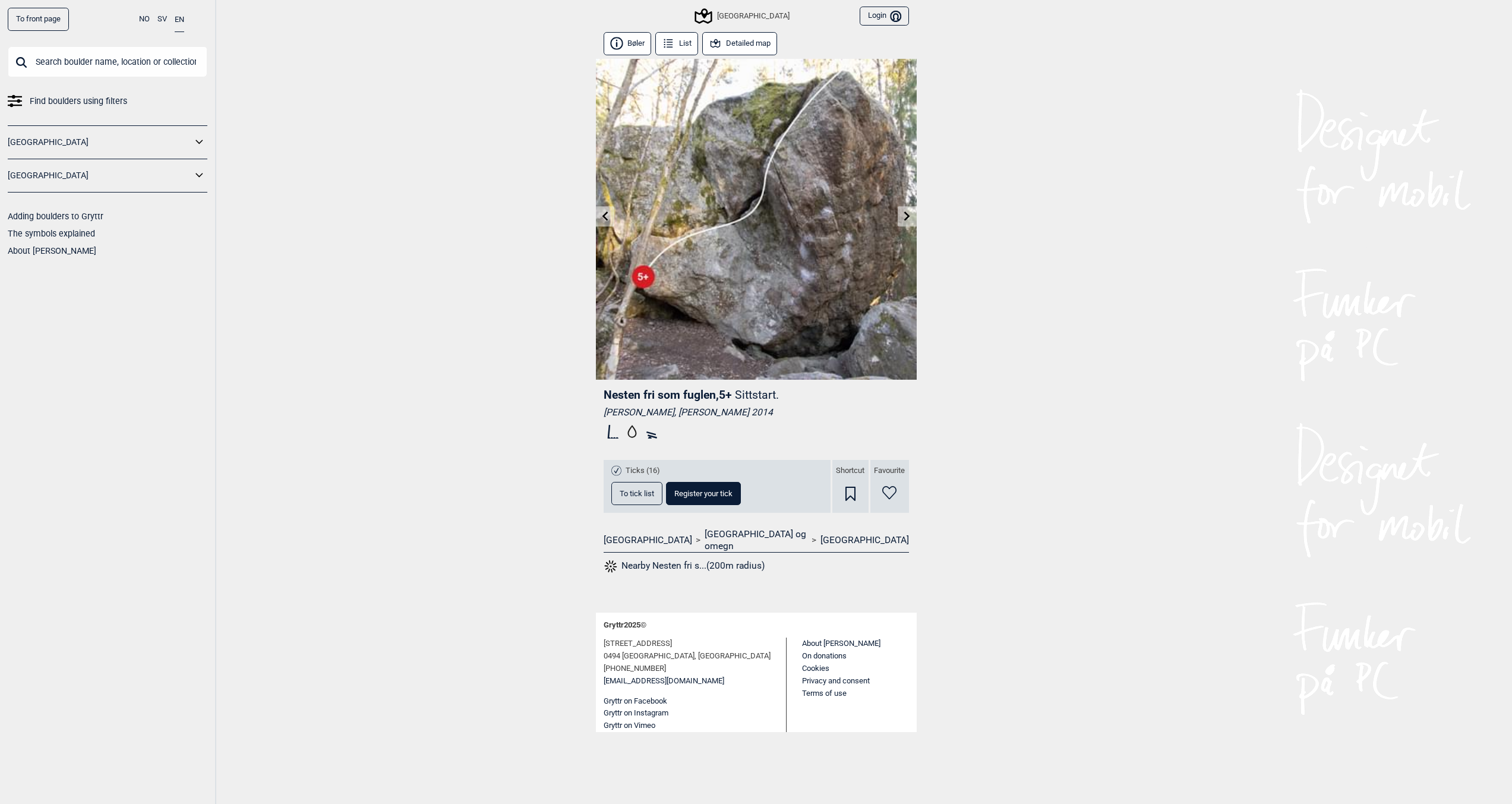
click at [902, 216] on icon at bounding box center [906, 216] width 9 height 9
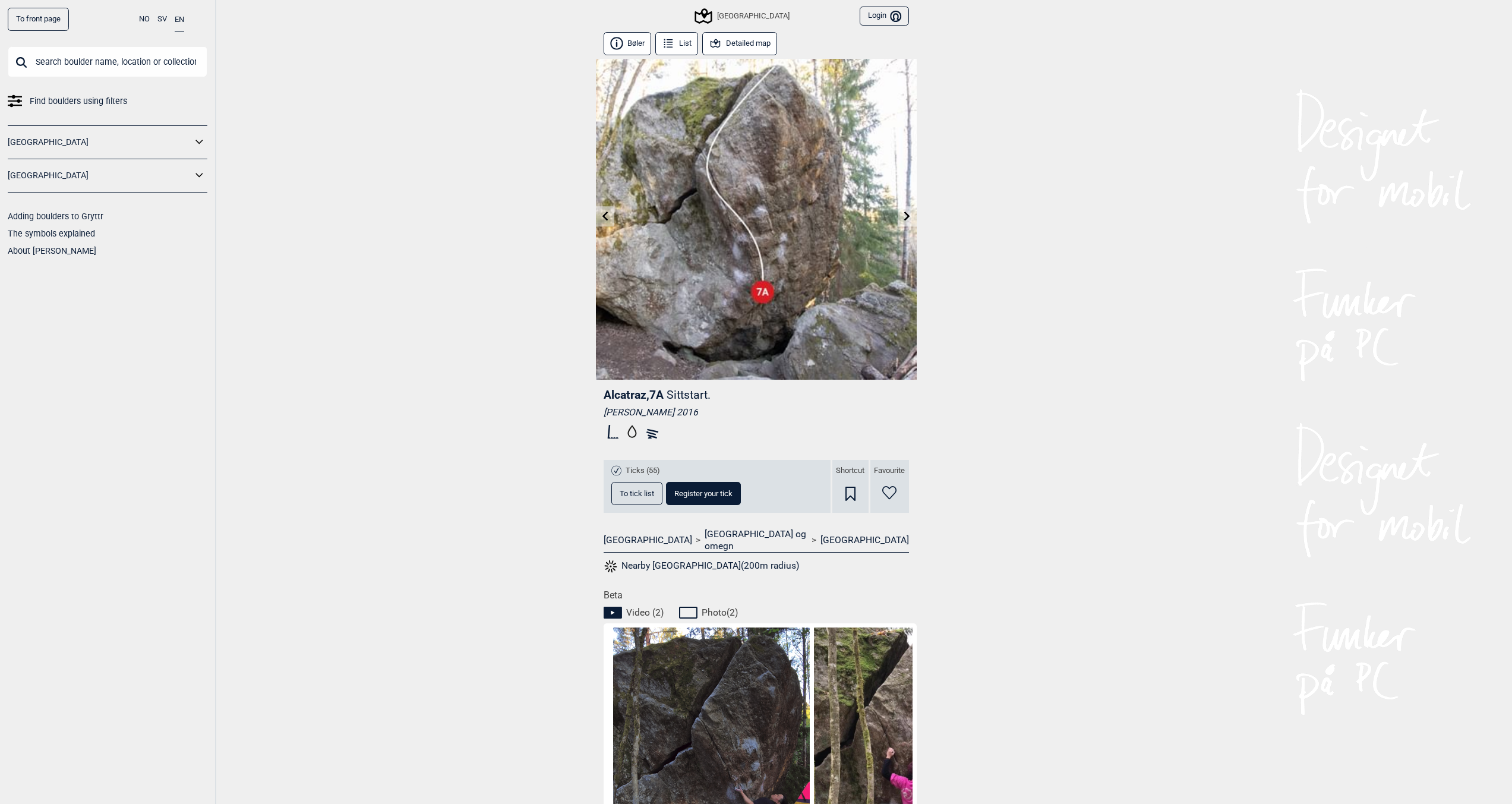
click at [693, 559] on button "Nearby [GEOGRAPHIC_DATA](200m radius)" at bounding box center [701, 566] width 196 height 16
